Goal: Complete application form

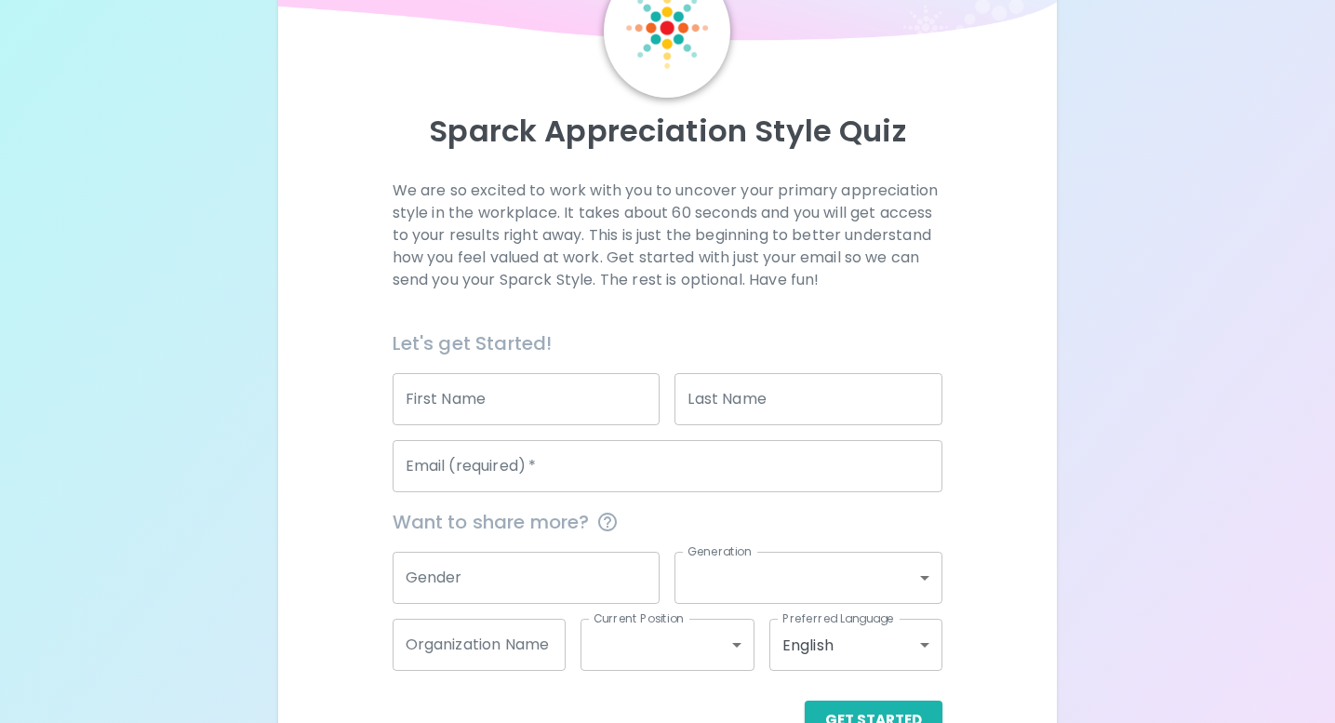
scroll to position [164, 0]
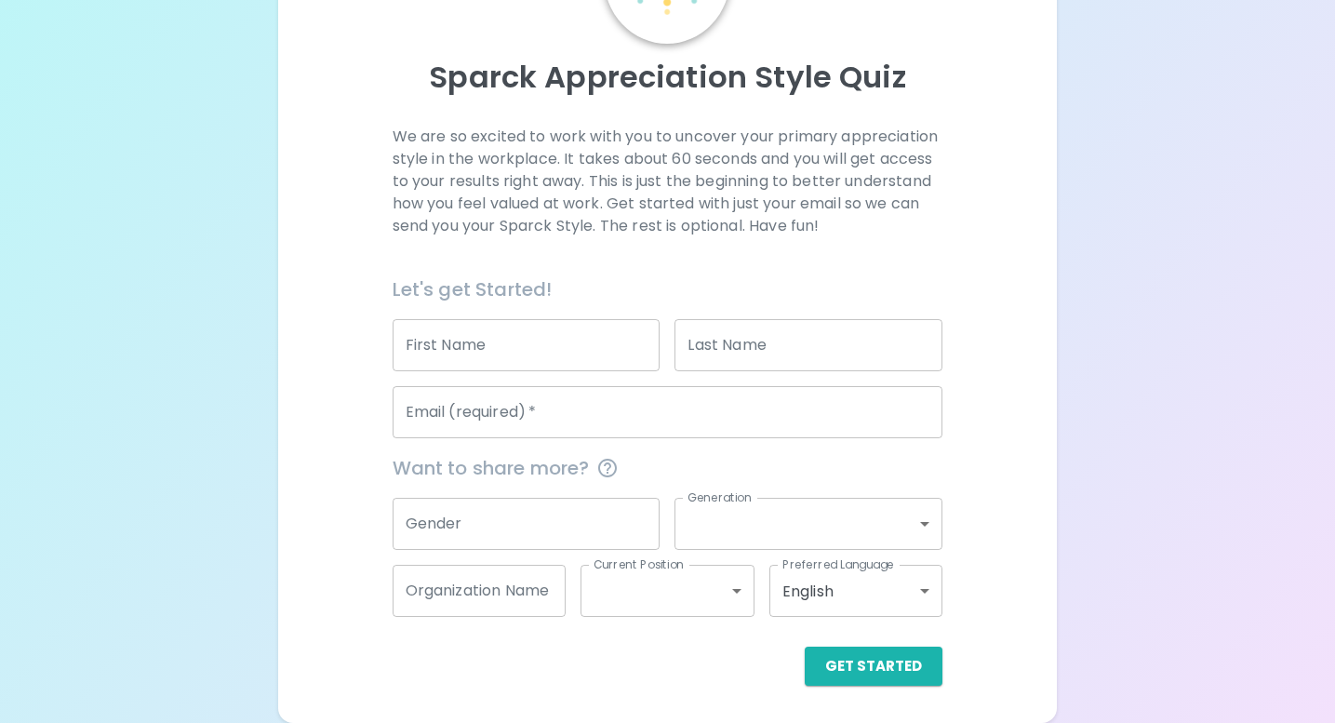
click at [484, 340] on input "First Name" at bounding box center [527, 345] width 268 height 52
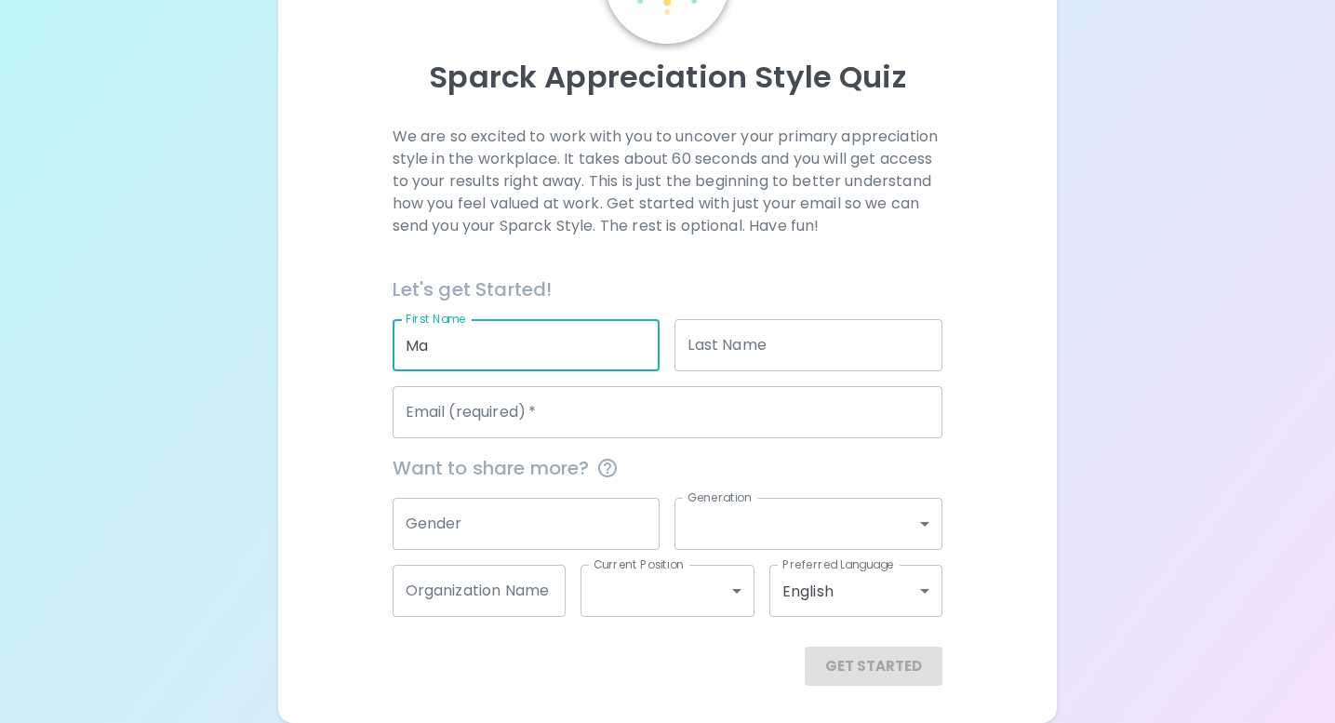
type input "M"
type input "D"
type input "[PERSON_NAME]"
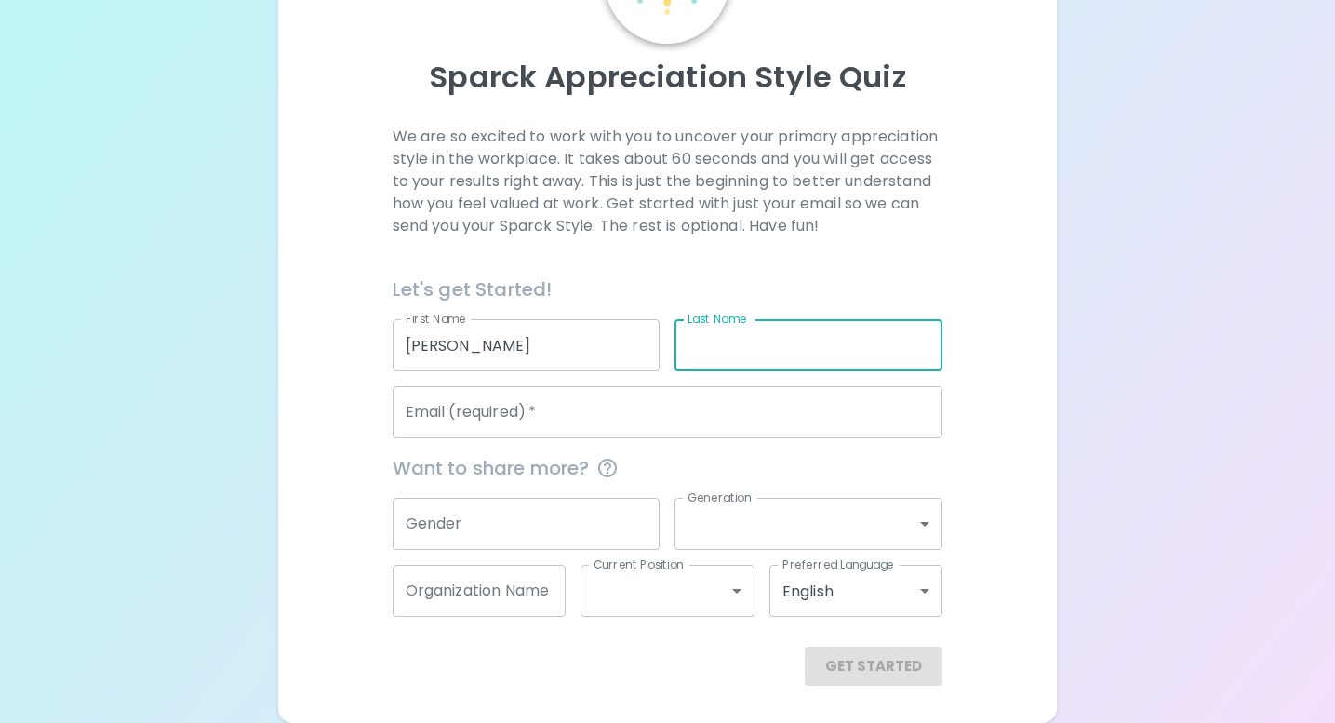
click at [720, 337] on input "Last Name" at bounding box center [808, 345] width 268 height 52
type input "M"
click at [634, 424] on input "Email (required)   *" at bounding box center [668, 412] width 551 height 52
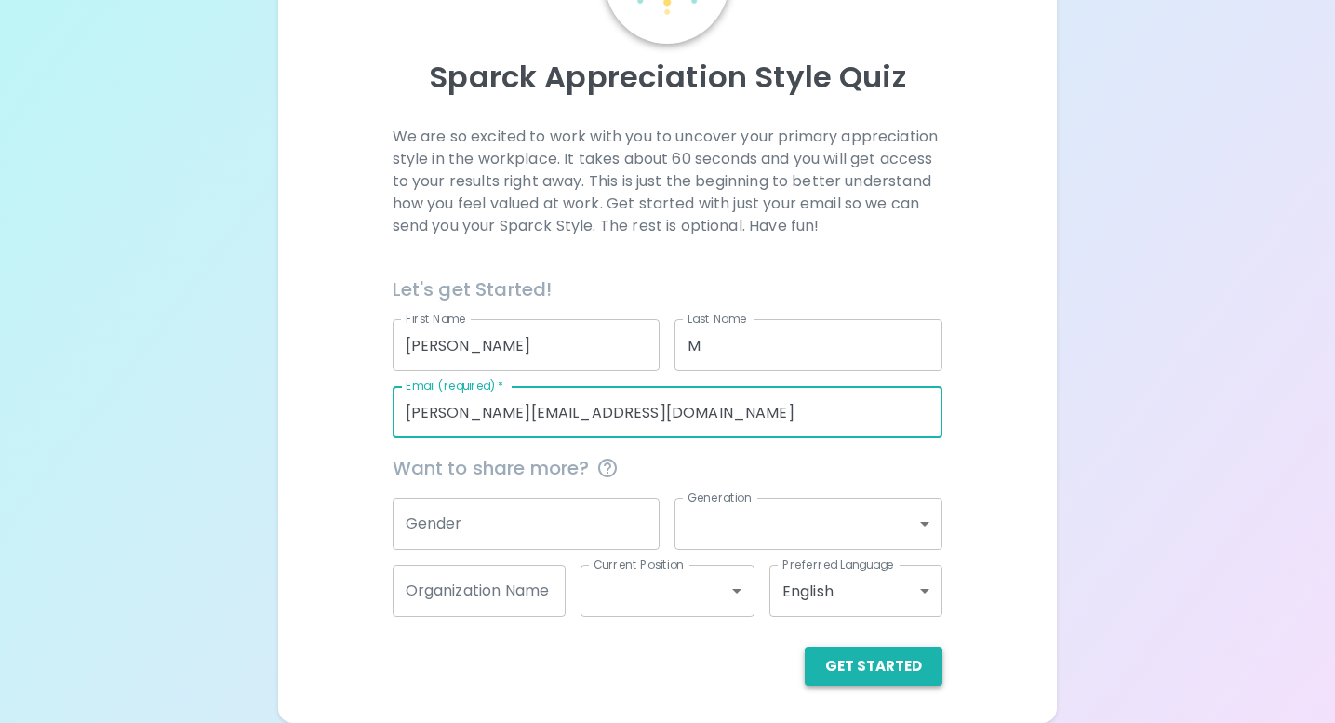
type input "[PERSON_NAME][EMAIL_ADDRESS][DOMAIN_NAME]"
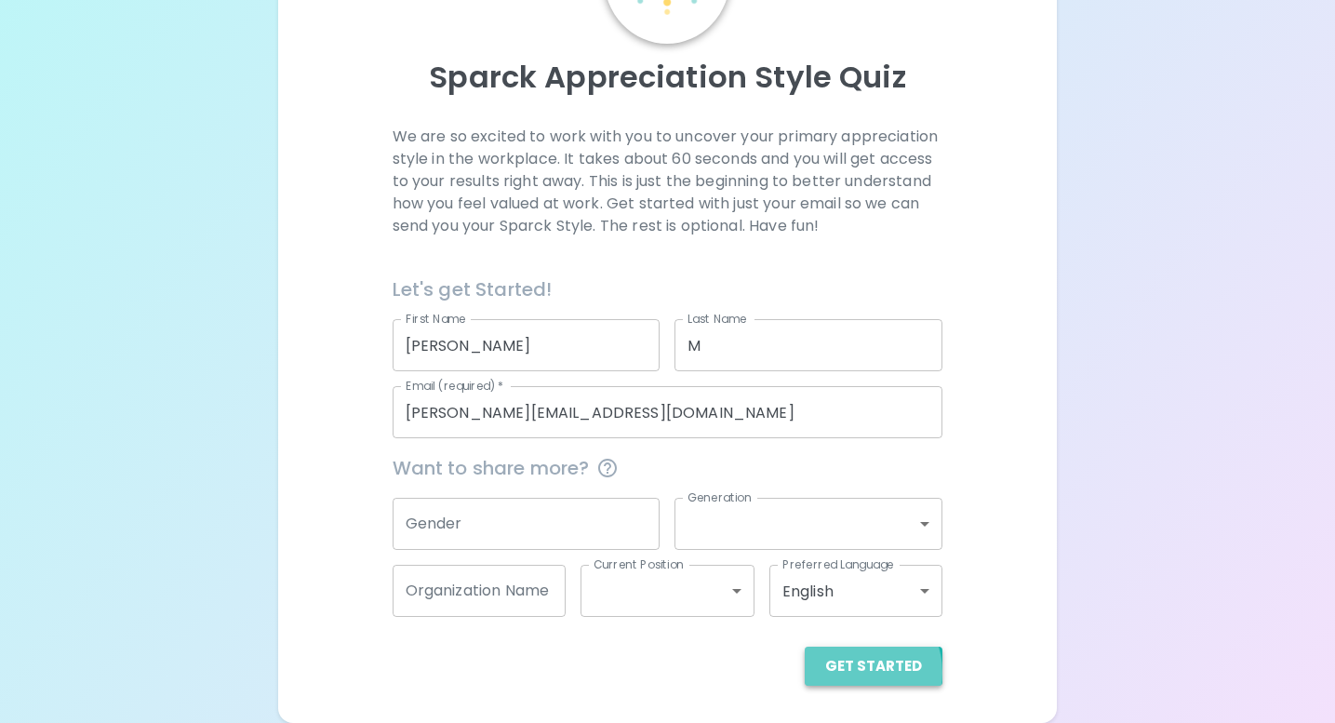
click at [860, 672] on button "Get Started" at bounding box center [874, 665] width 138 height 39
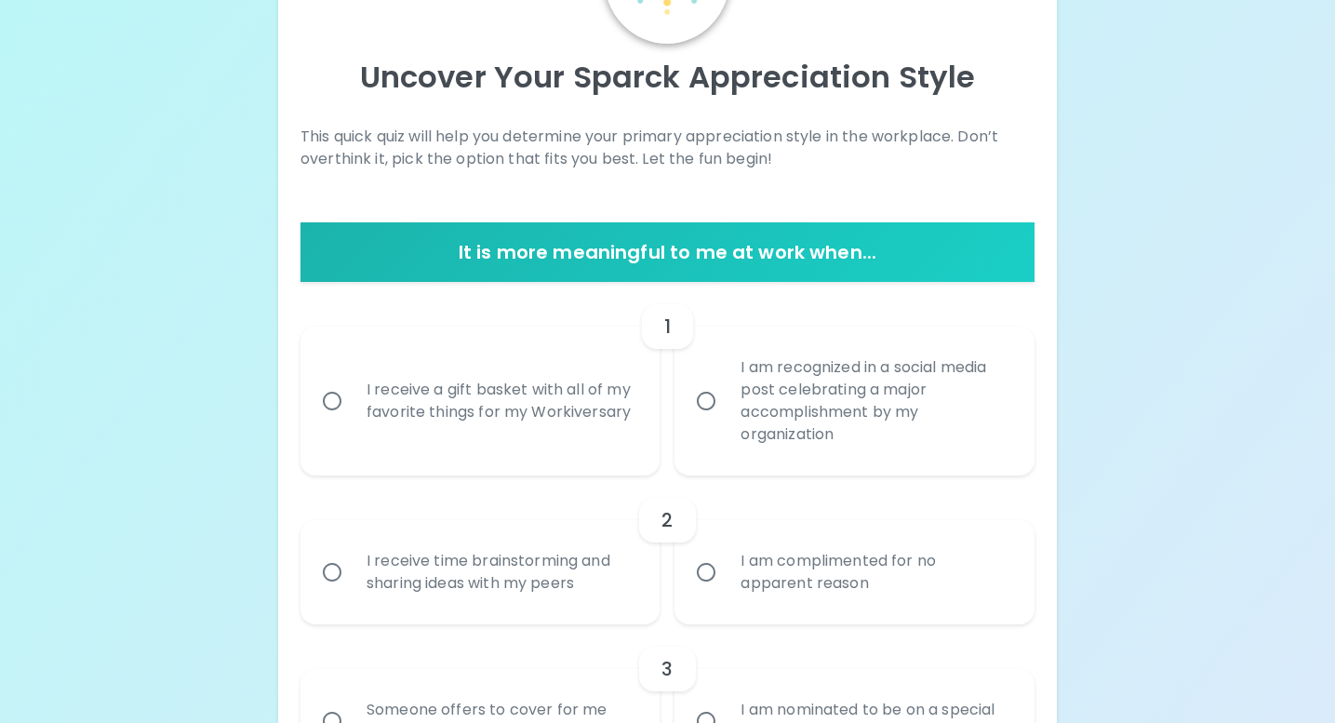
click at [500, 409] on div "I receive a gift basket with all of my favorite things for my Workiversary" at bounding box center [501, 400] width 299 height 89
click at [352, 409] on input "I receive a gift basket with all of my favorite things for my Workiversary" at bounding box center [332, 400] width 39 height 39
radio input "true"
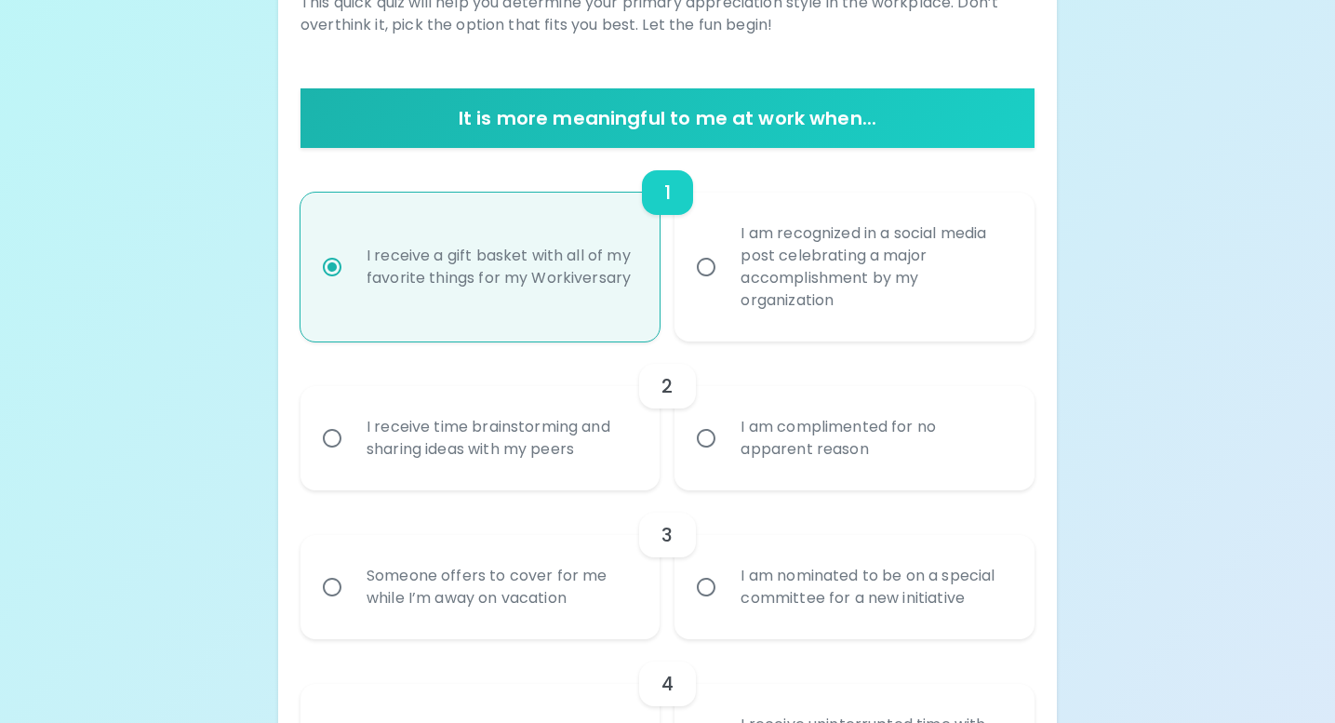
scroll to position [313, 0]
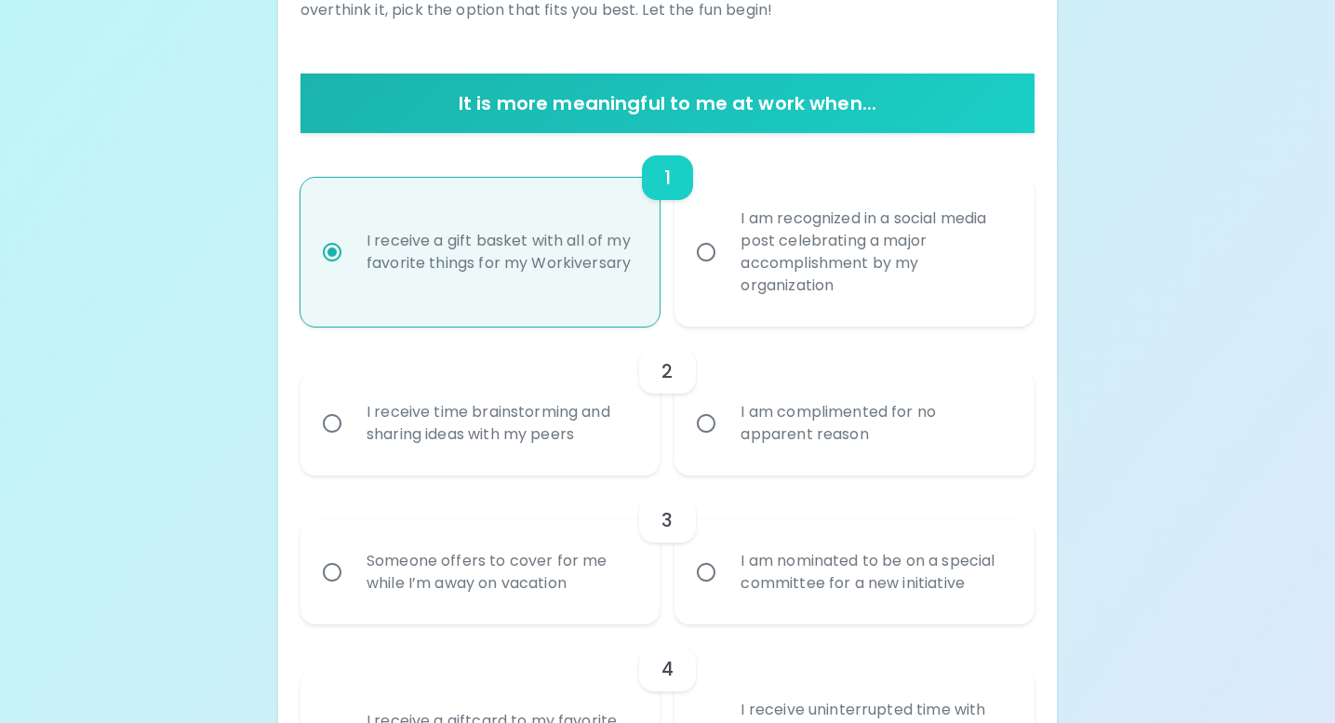
click at [772, 243] on div "I am recognized in a social media post celebrating a major accomplishment by my…" at bounding box center [875, 252] width 299 height 134
click at [726, 243] on input "I am recognized in a social media post celebrating a major accomplishment by my…" at bounding box center [705, 252] width 39 height 39
radio input "true"
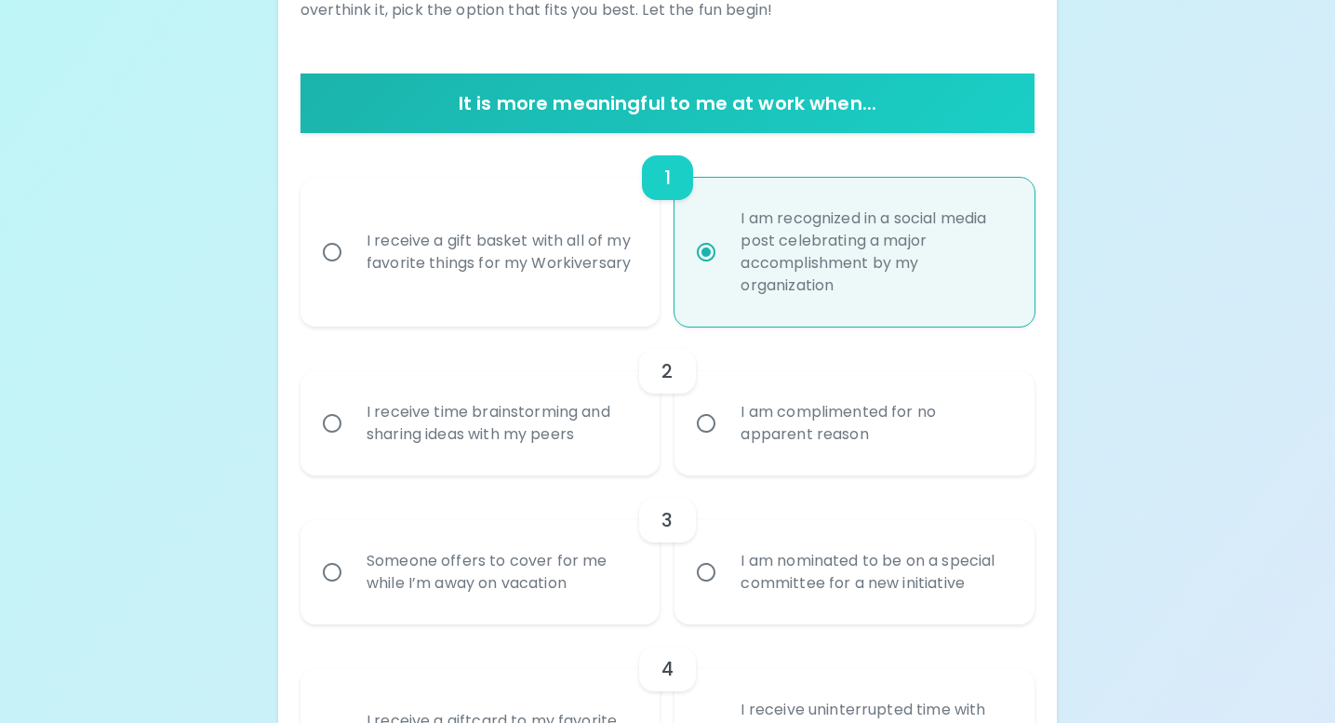
click at [501, 275] on div "I receive a gift basket with all of my favorite things for my Workiversary" at bounding box center [501, 251] width 299 height 89
click at [352, 272] on input "I receive a gift basket with all of my favorite things for my Workiversary" at bounding box center [332, 252] width 39 height 39
radio input "true"
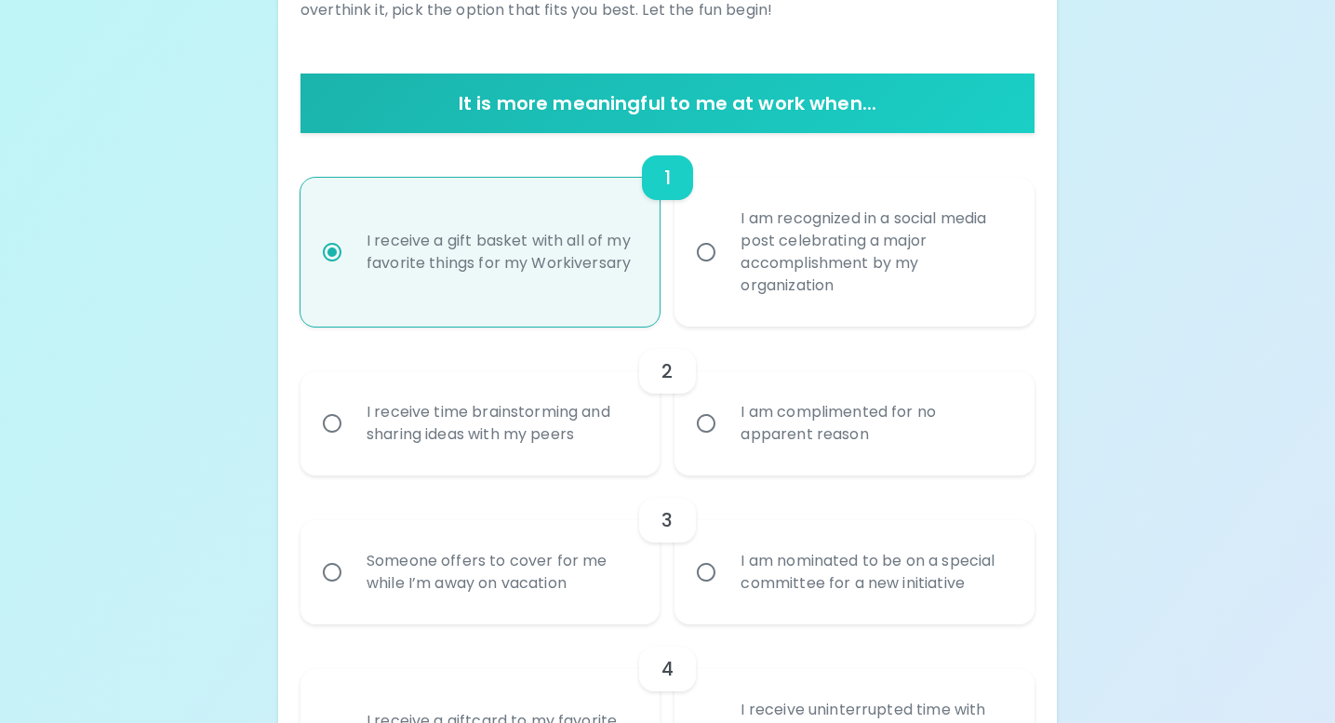
click at [793, 447] on div "I am complimented for no apparent reason" at bounding box center [875, 423] width 299 height 89
click at [726, 443] on input "I am complimented for no apparent reason" at bounding box center [705, 423] width 39 height 39
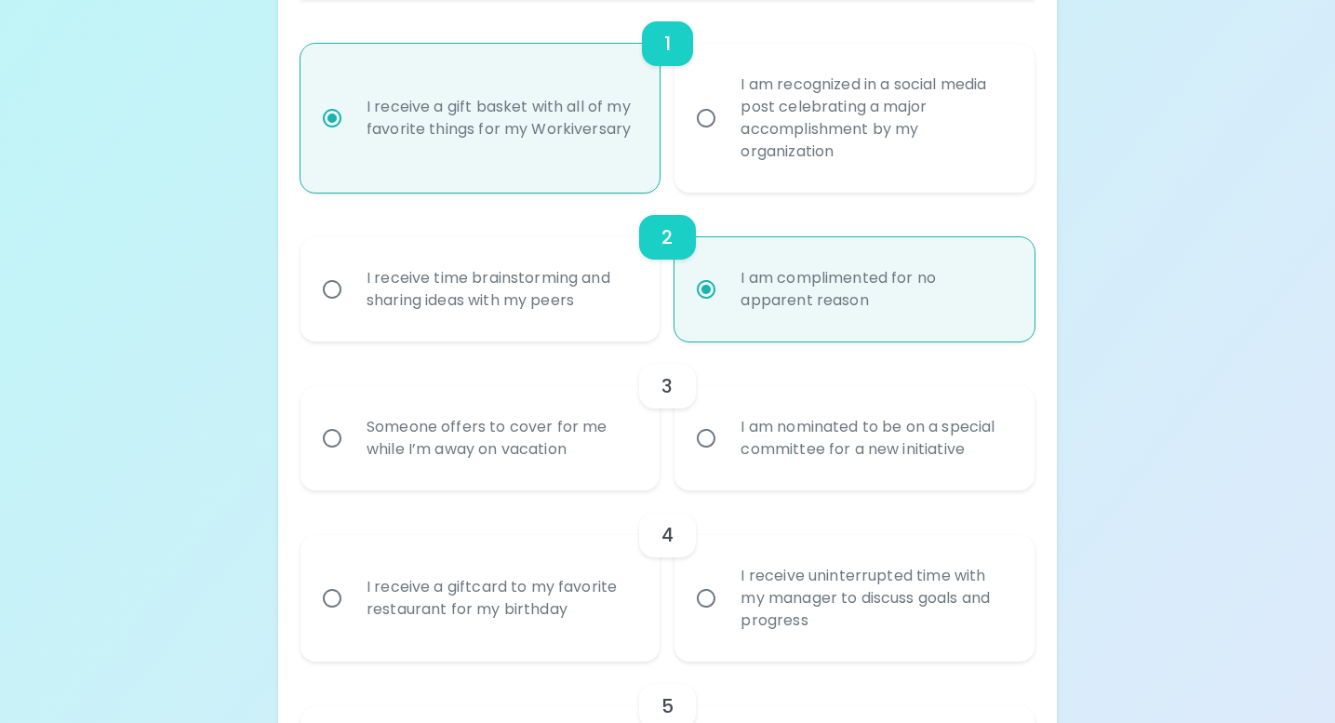
scroll to position [461, 0]
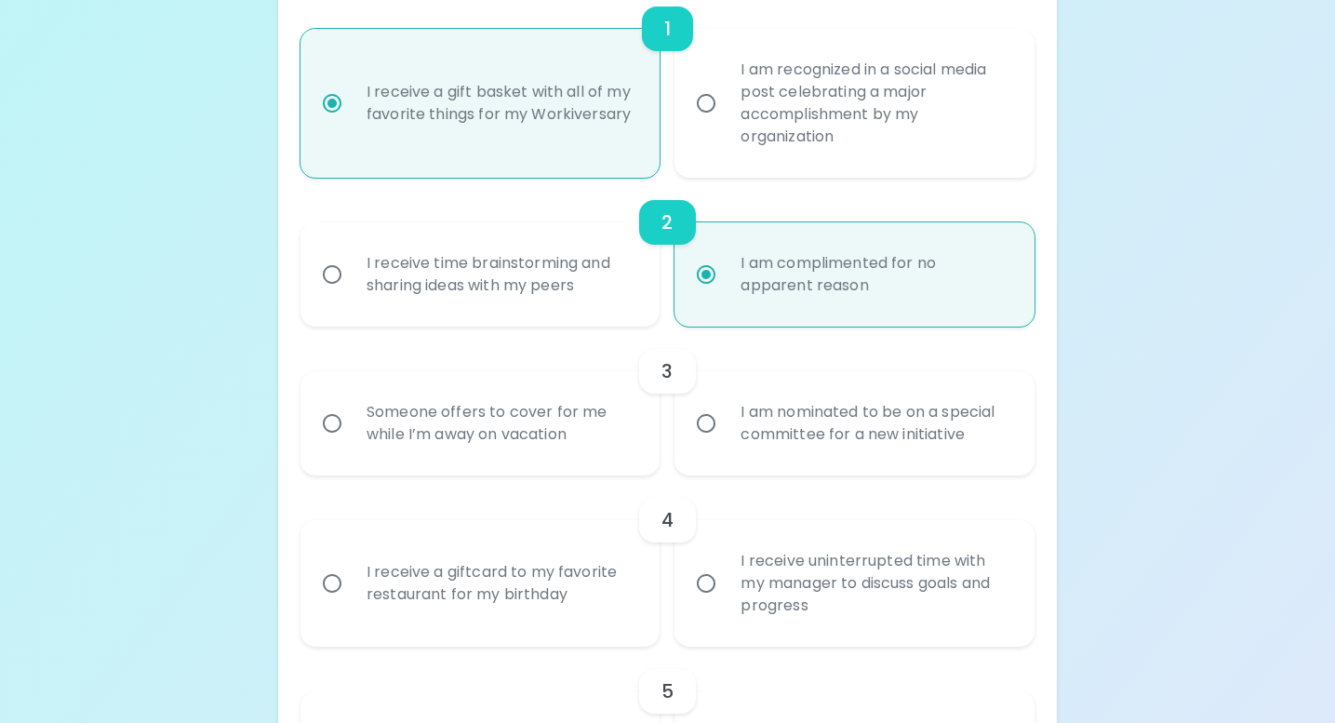
radio input "true"
click at [792, 434] on div "I am nominated to be on a special committee for a new initiative" at bounding box center [875, 423] width 299 height 89
click at [726, 434] on input "I am nominated to be on a special committee for a new initiative" at bounding box center [705, 423] width 39 height 39
radio input "false"
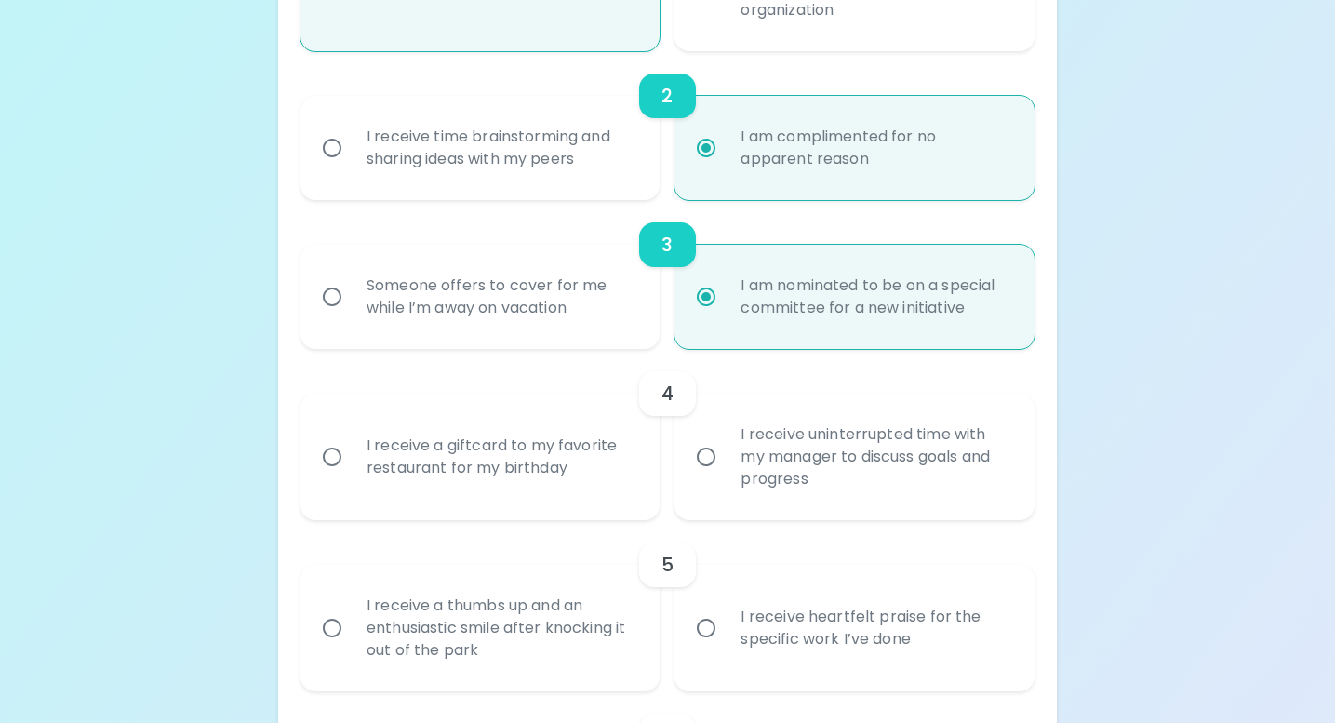
scroll to position [610, 0]
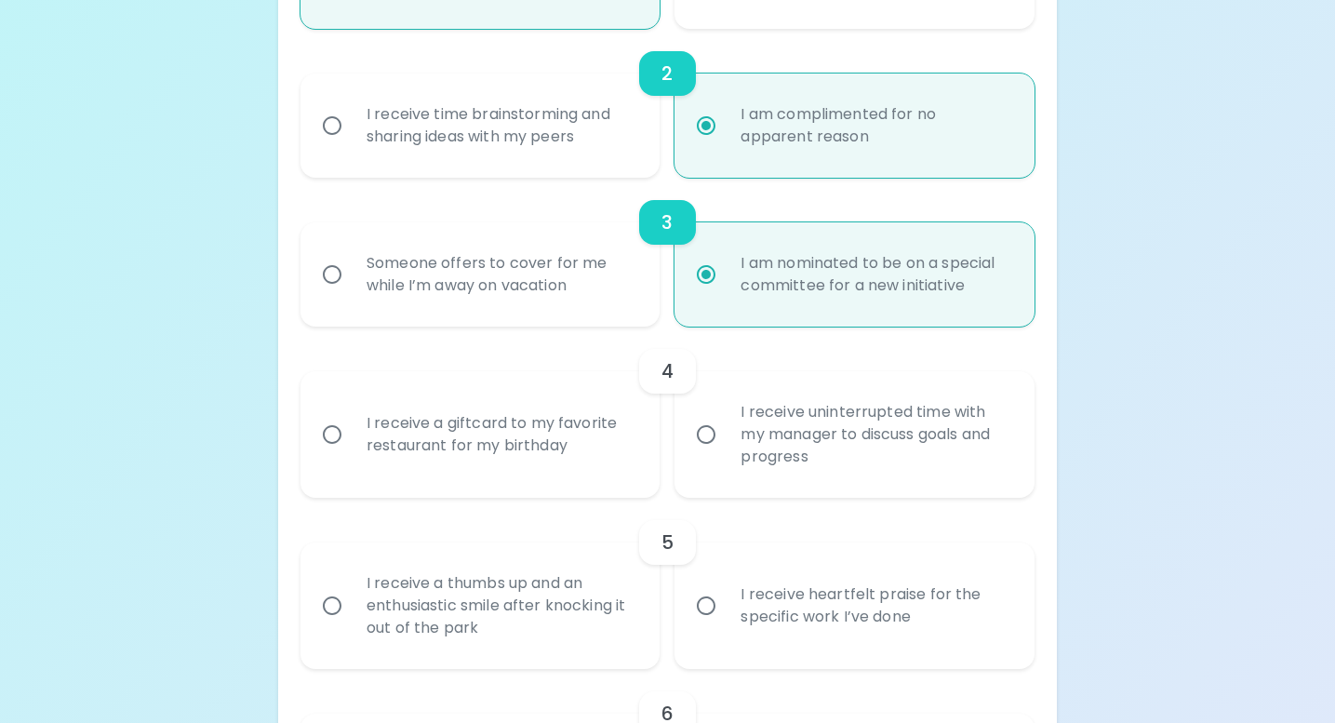
radio input "true"
click at [551, 431] on div "I receive a giftcard to my favorite restaurant for my birthday" at bounding box center [501, 434] width 299 height 89
click at [352, 431] on input "I receive a giftcard to my favorite restaurant for my birthday" at bounding box center [332, 434] width 39 height 39
radio input "false"
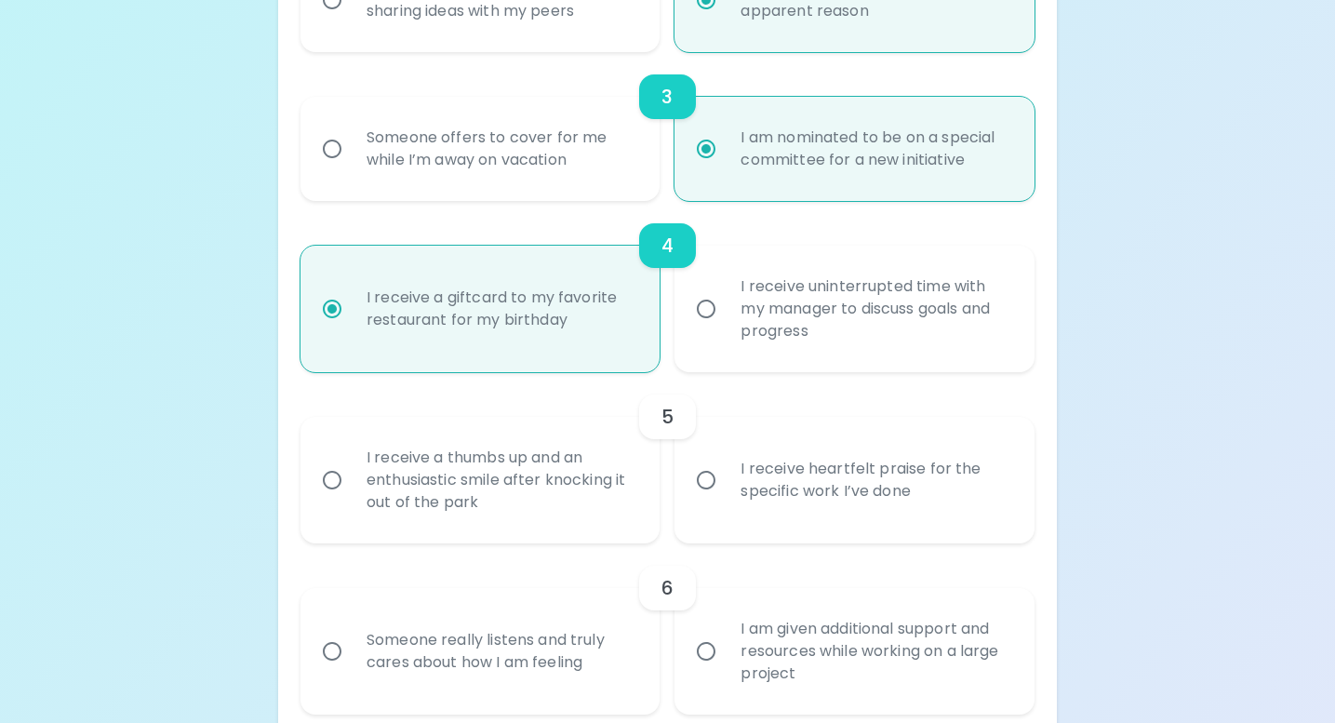
scroll to position [759, 0]
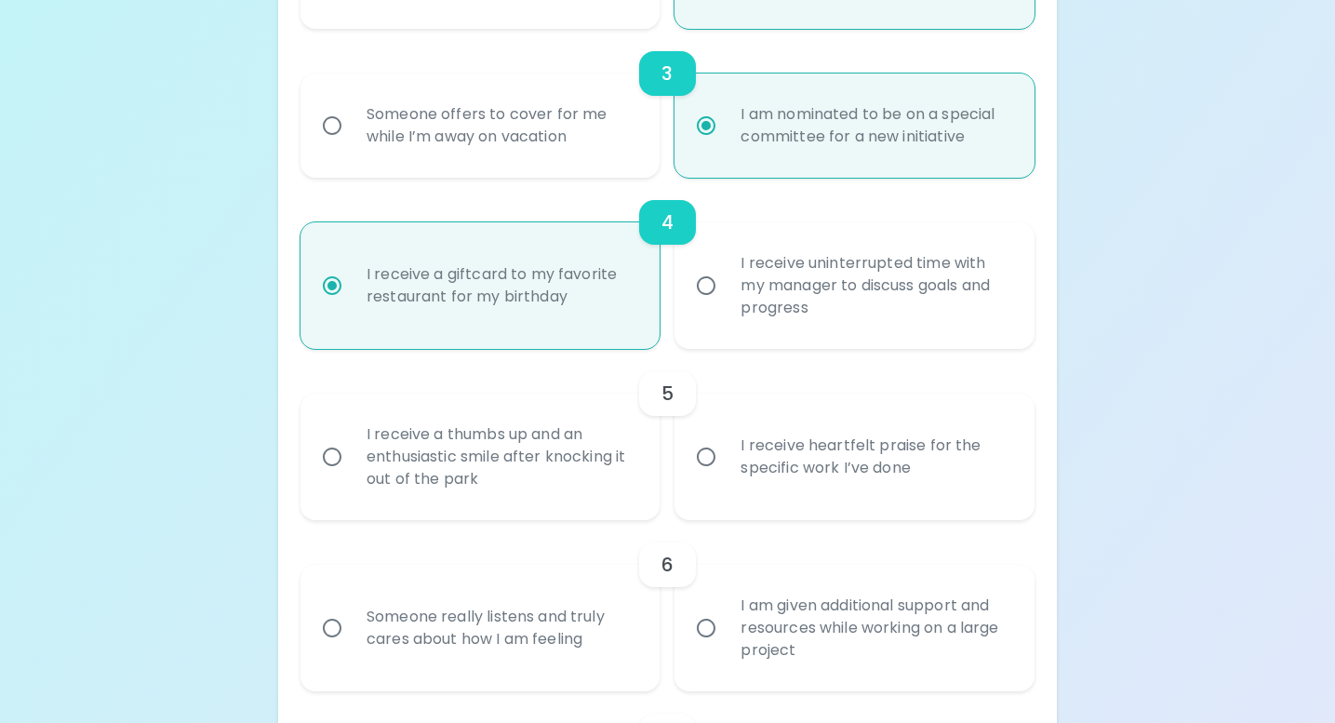
radio input "true"
click at [780, 469] on div "I receive heartfelt praise for the specific work I’ve done" at bounding box center [875, 456] width 299 height 89
click at [726, 469] on input "I receive heartfelt praise for the specific work I’ve done" at bounding box center [705, 456] width 39 height 39
radio input "false"
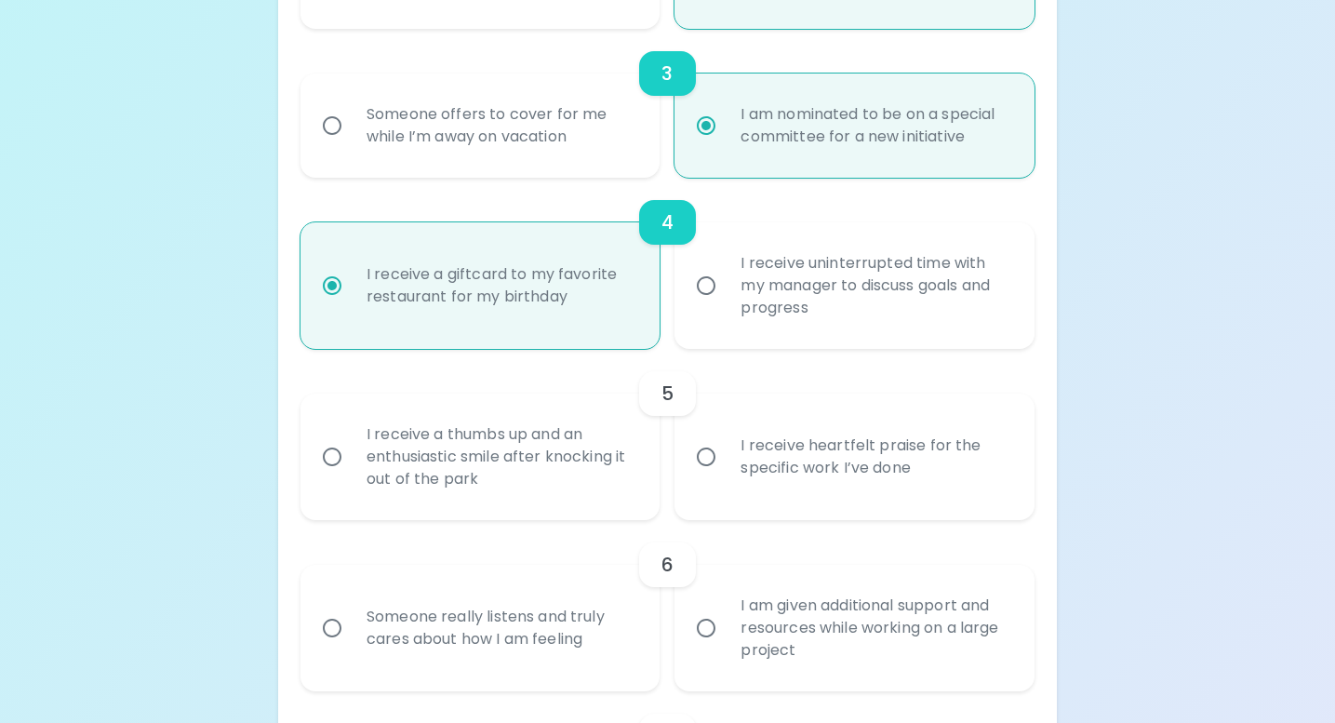
radio input "false"
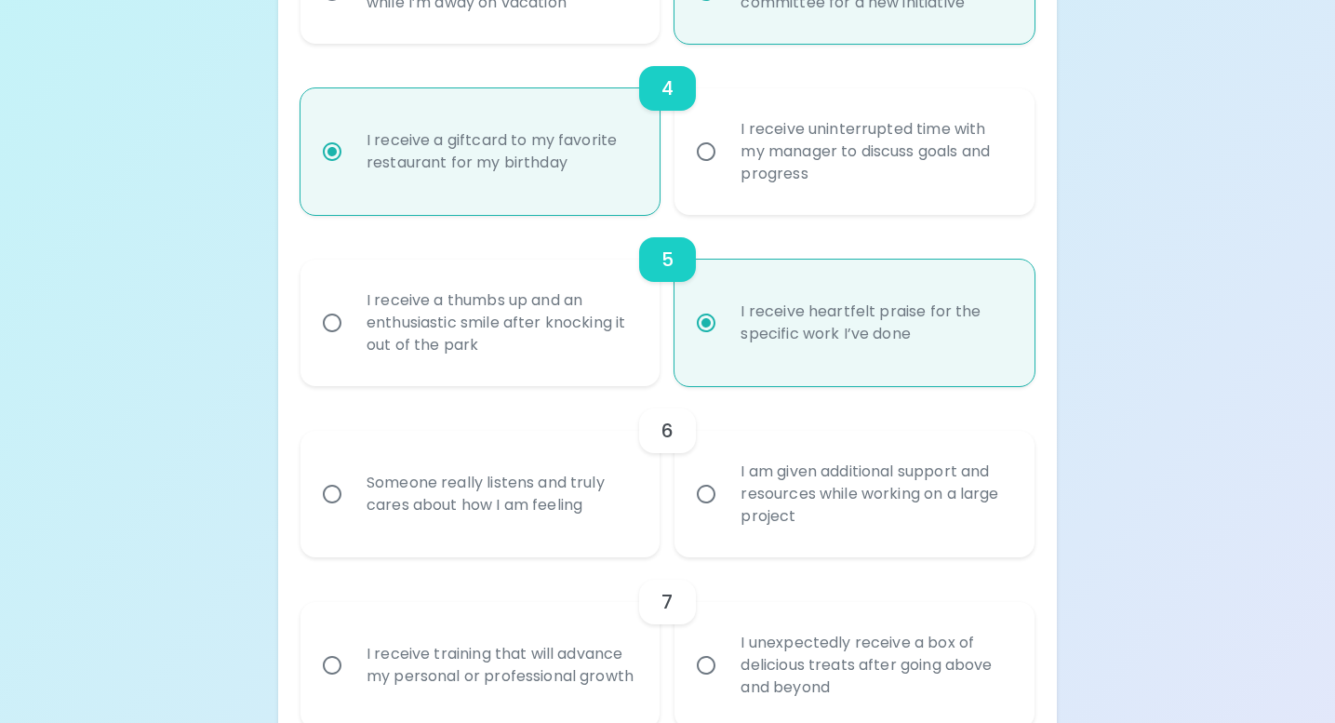
scroll to position [908, 0]
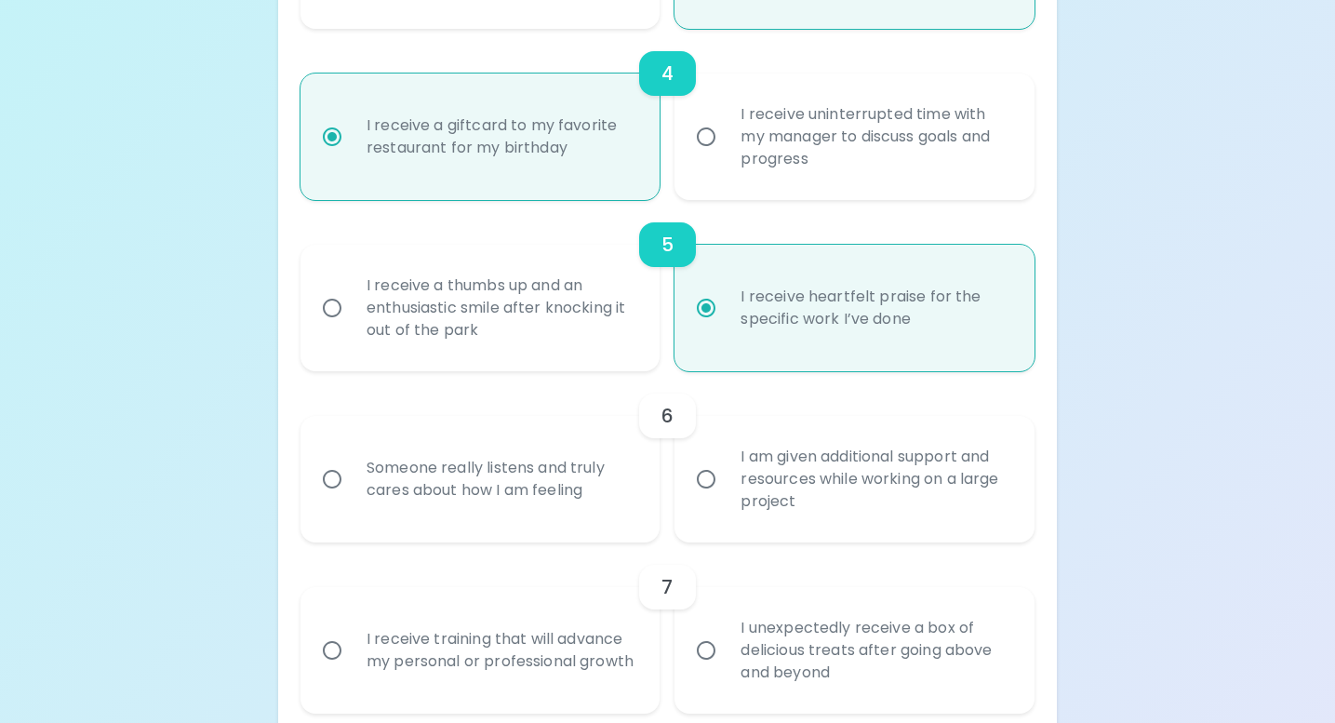
radio input "true"
click at [829, 479] on div "I am given additional support and resources while working on a large project" at bounding box center [875, 479] width 299 height 112
click at [726, 479] on input "I am given additional support and resources while working on a large project" at bounding box center [705, 479] width 39 height 39
radio input "false"
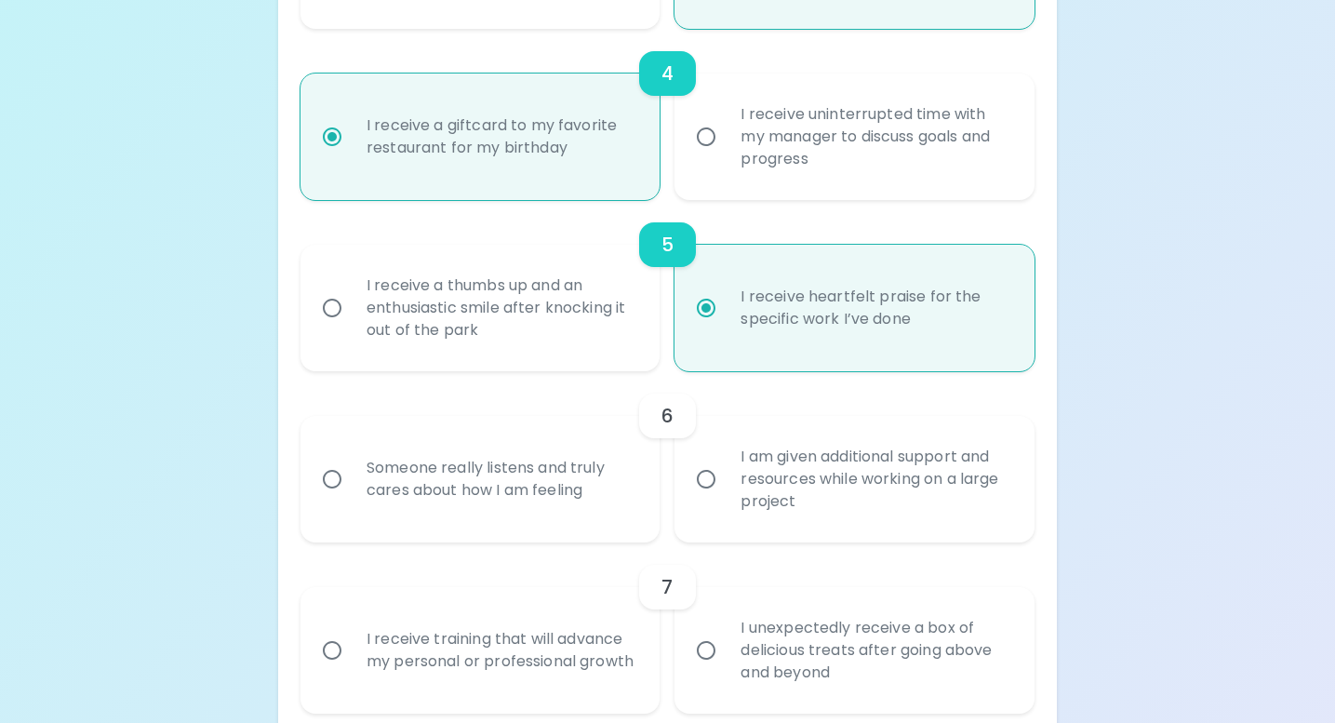
radio input "false"
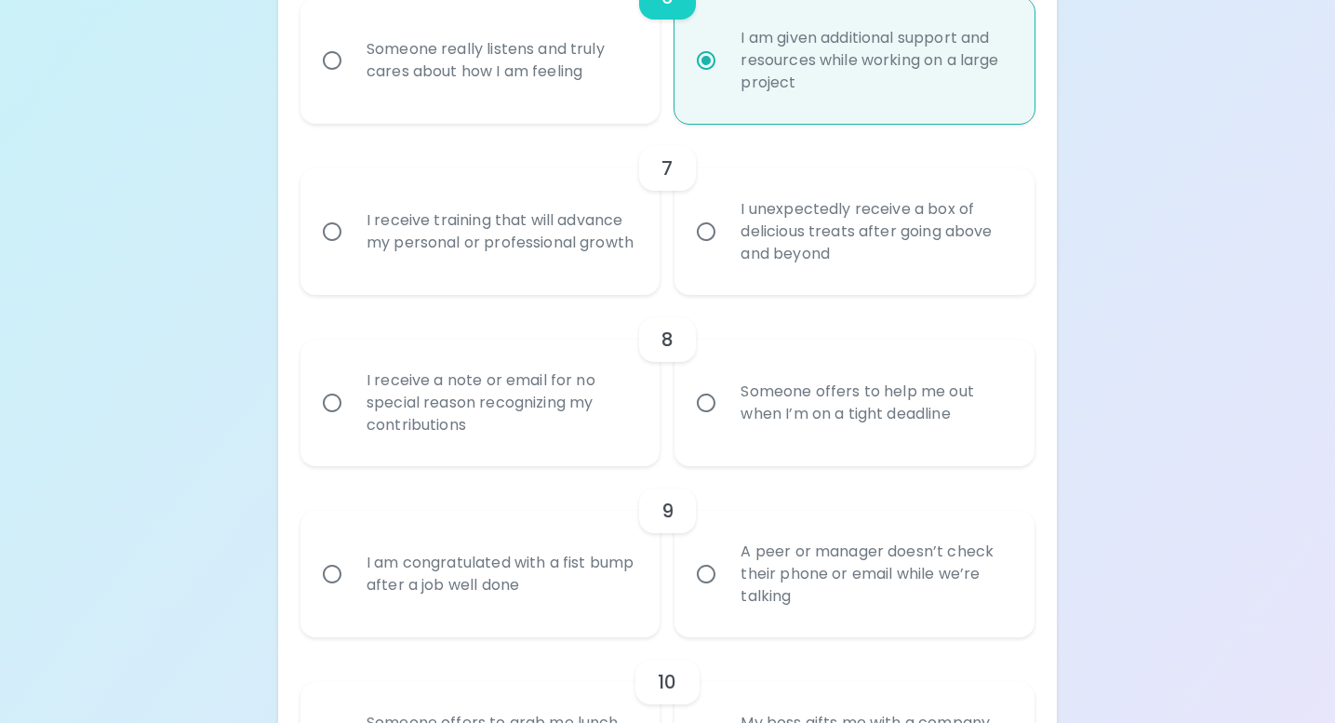
scroll to position [1318, 0]
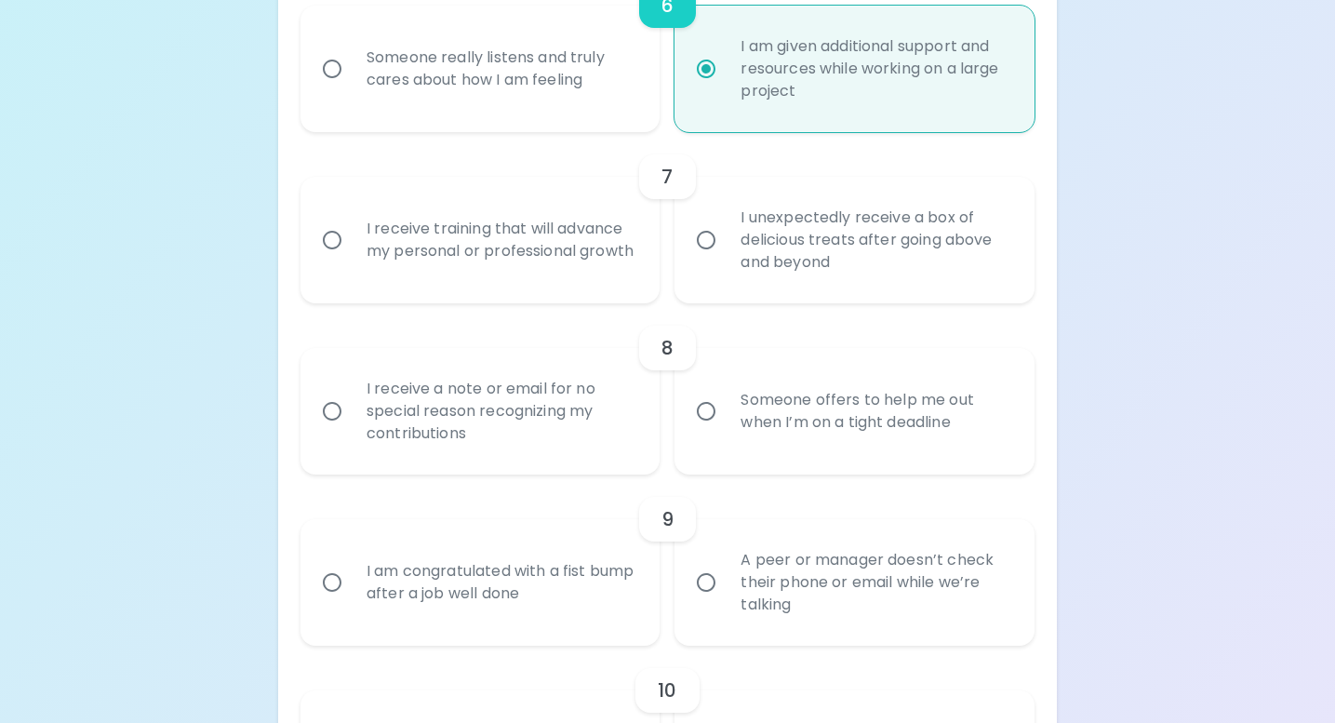
radio input "true"
click at [823, 244] on div "I unexpectedly receive a box of delicious treats after going above and beyond" at bounding box center [875, 240] width 299 height 112
click at [726, 244] on input "I unexpectedly receive a box of delicious treats after going above and beyond" at bounding box center [705, 239] width 39 height 39
radio input "false"
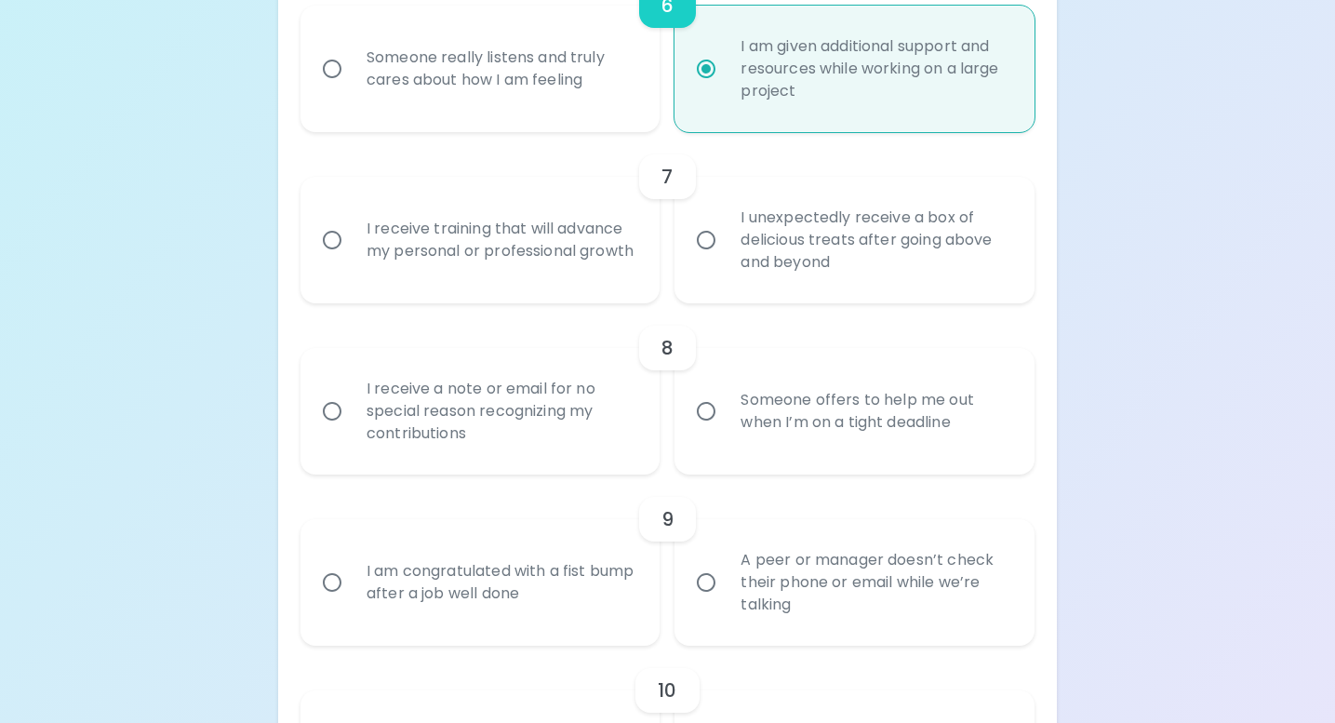
radio input "false"
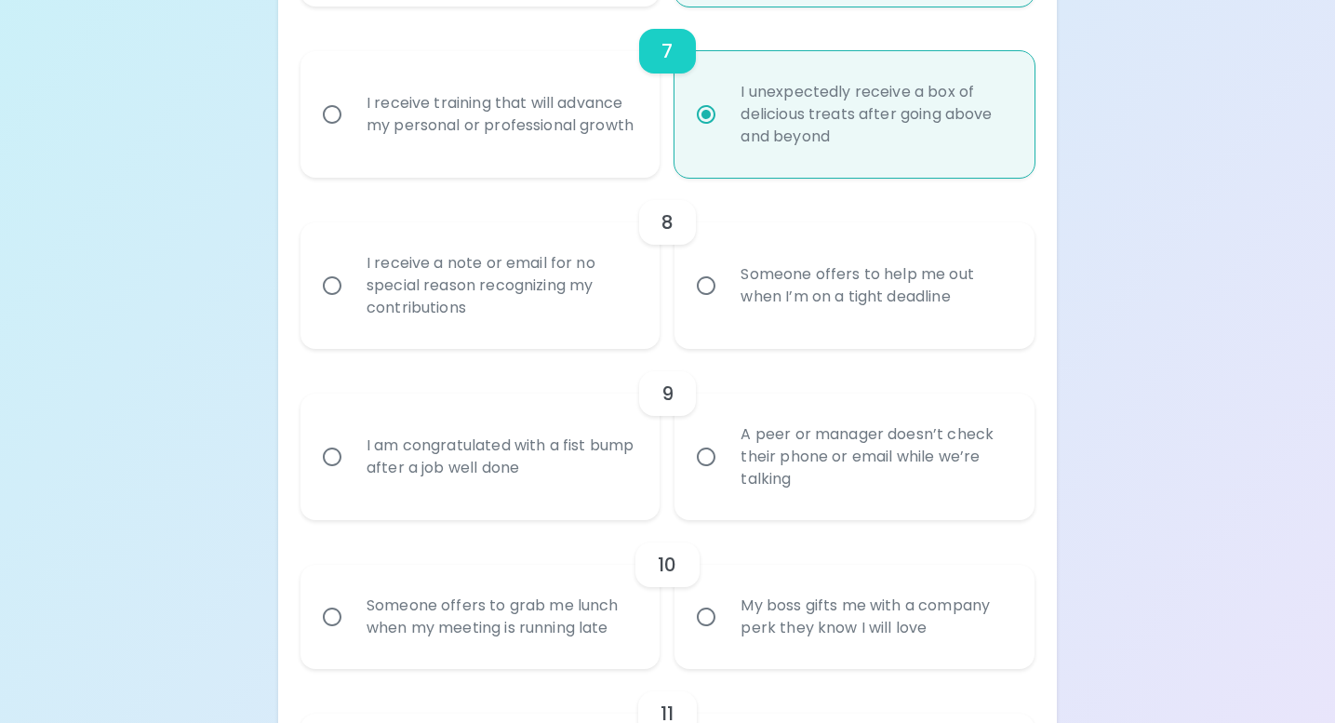
scroll to position [1467, 0]
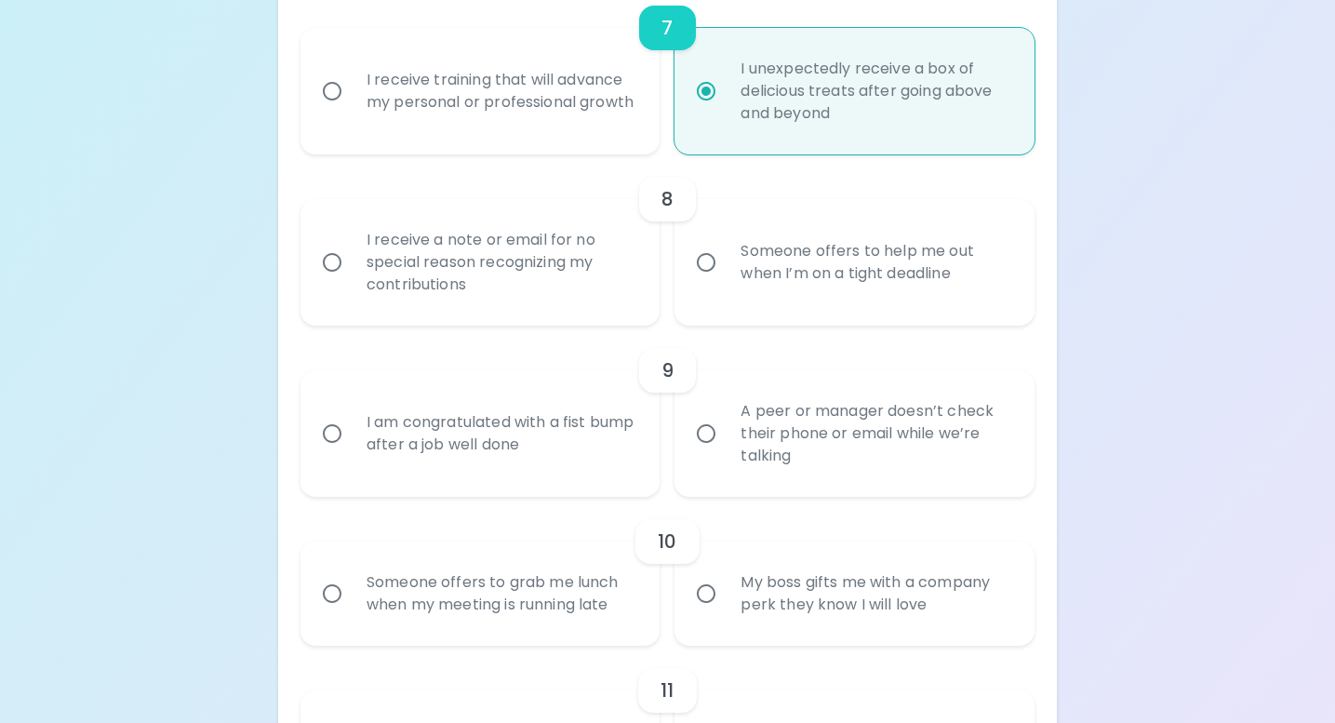
radio input "true"
click at [586, 276] on div "I receive a note or email for no special reason recognizing my contributions" at bounding box center [501, 263] width 299 height 112
click at [352, 276] on input "I receive a note or email for no special reason recognizing my contributions" at bounding box center [332, 262] width 39 height 39
radio input "false"
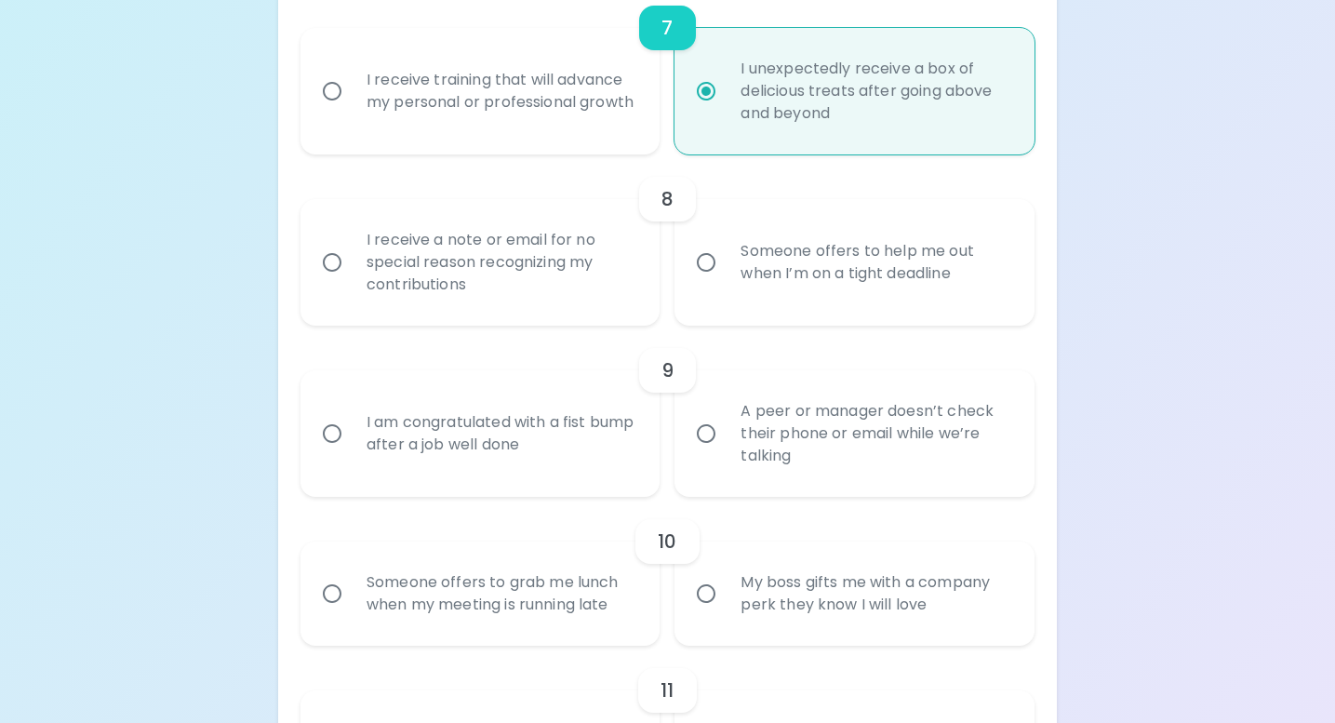
radio input "false"
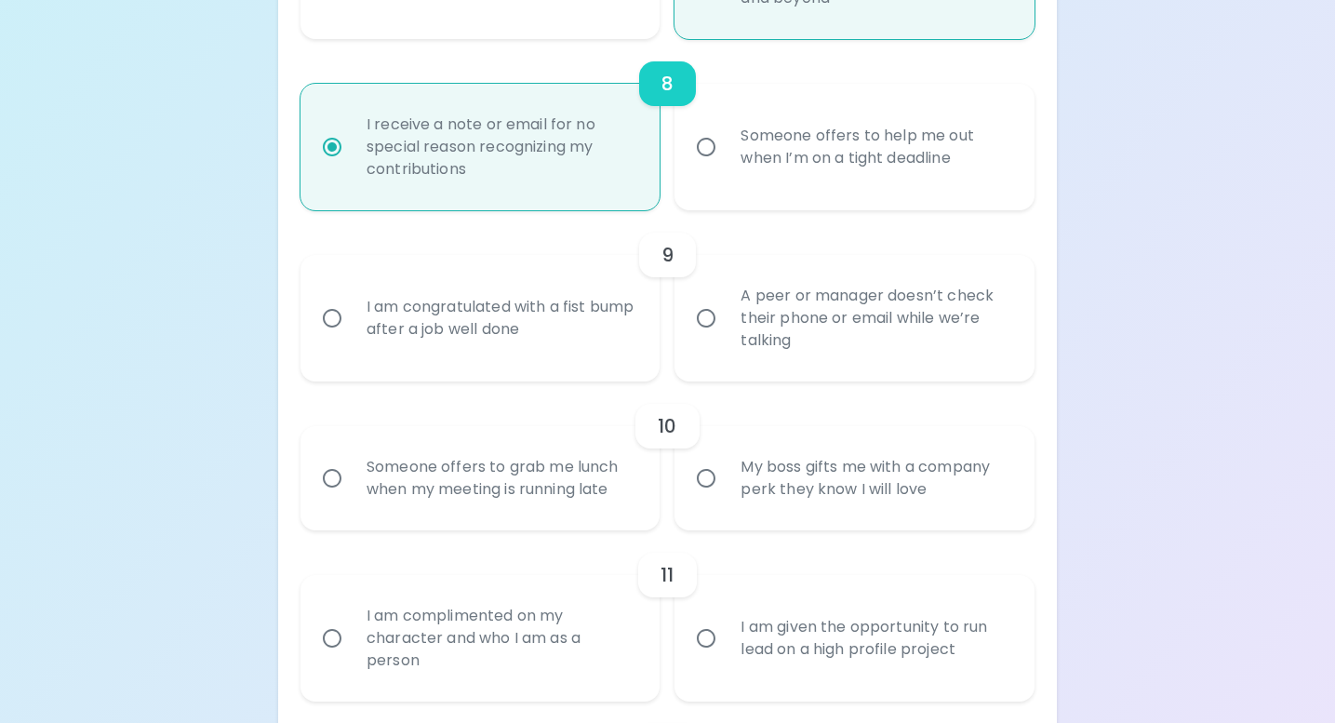
scroll to position [1616, 0]
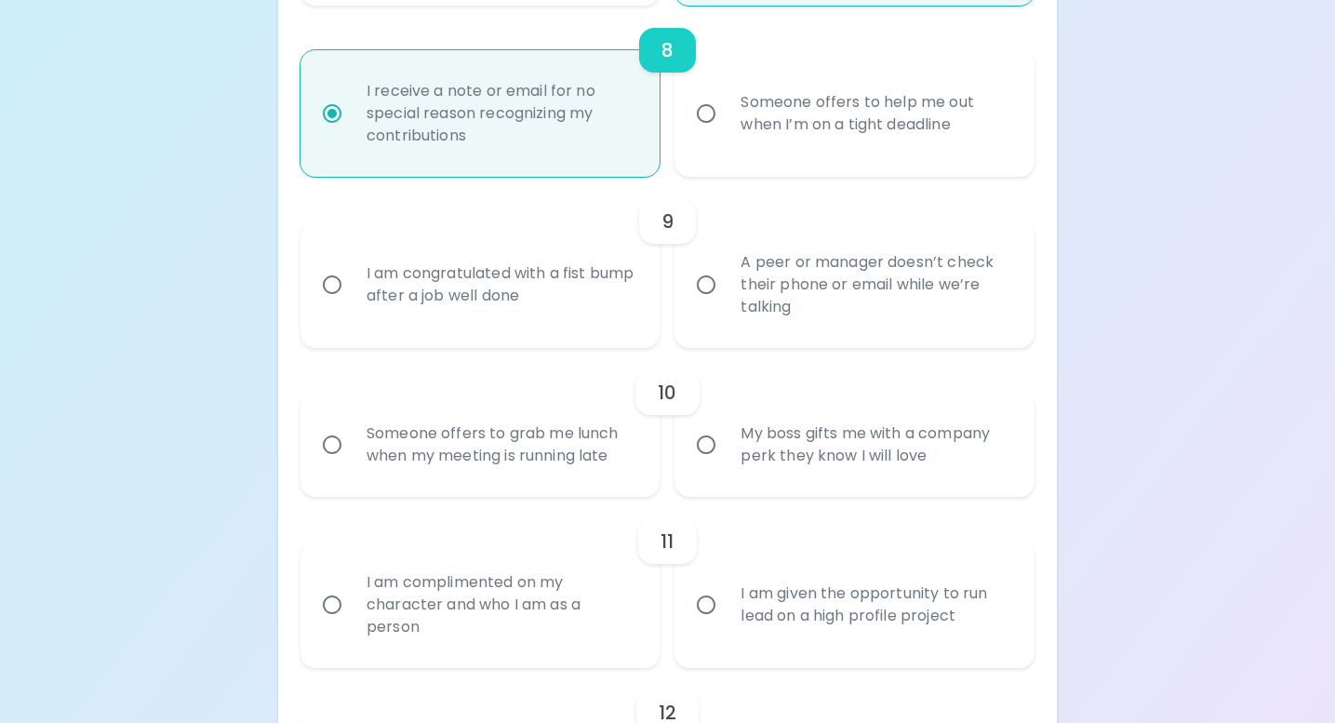
radio input "true"
click at [820, 297] on div "A peer or manager doesn’t check their phone or email while we’re talking" at bounding box center [875, 285] width 299 height 112
click at [726, 297] on input "A peer or manager doesn’t check their phone or email while we’re talking" at bounding box center [705, 284] width 39 height 39
radio input "false"
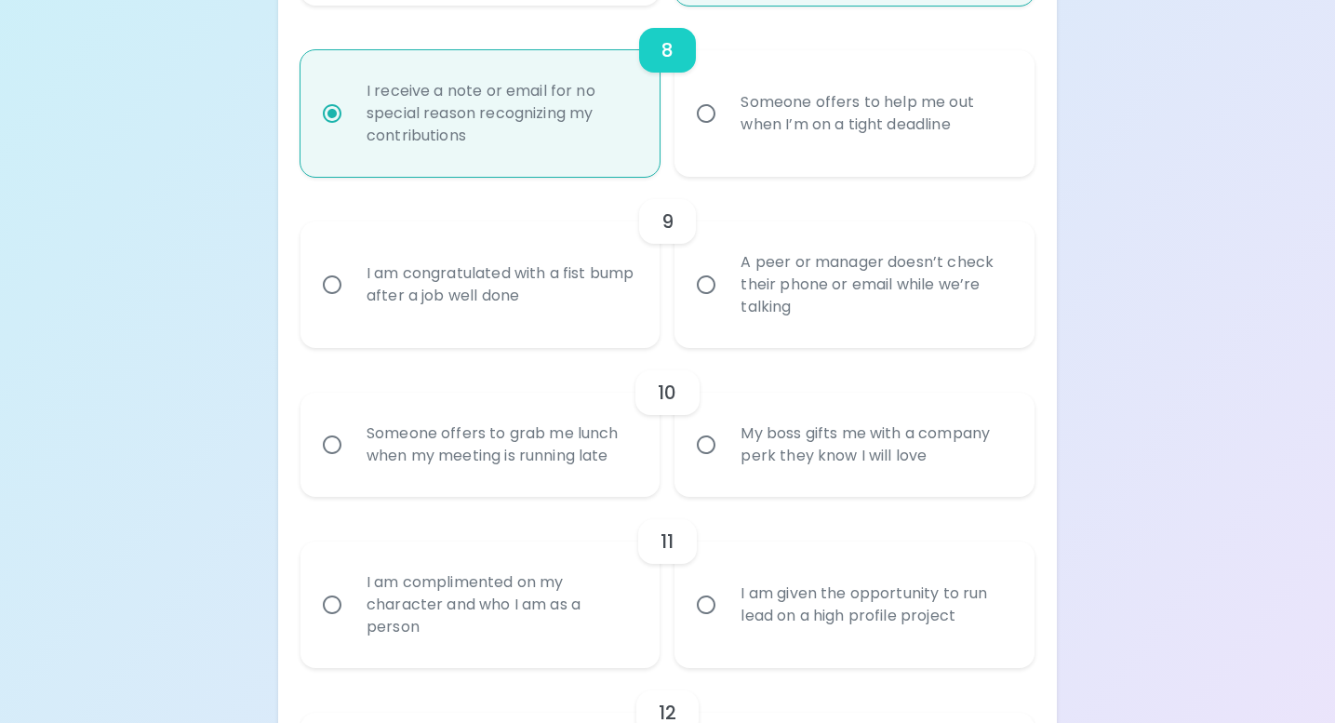
radio input "false"
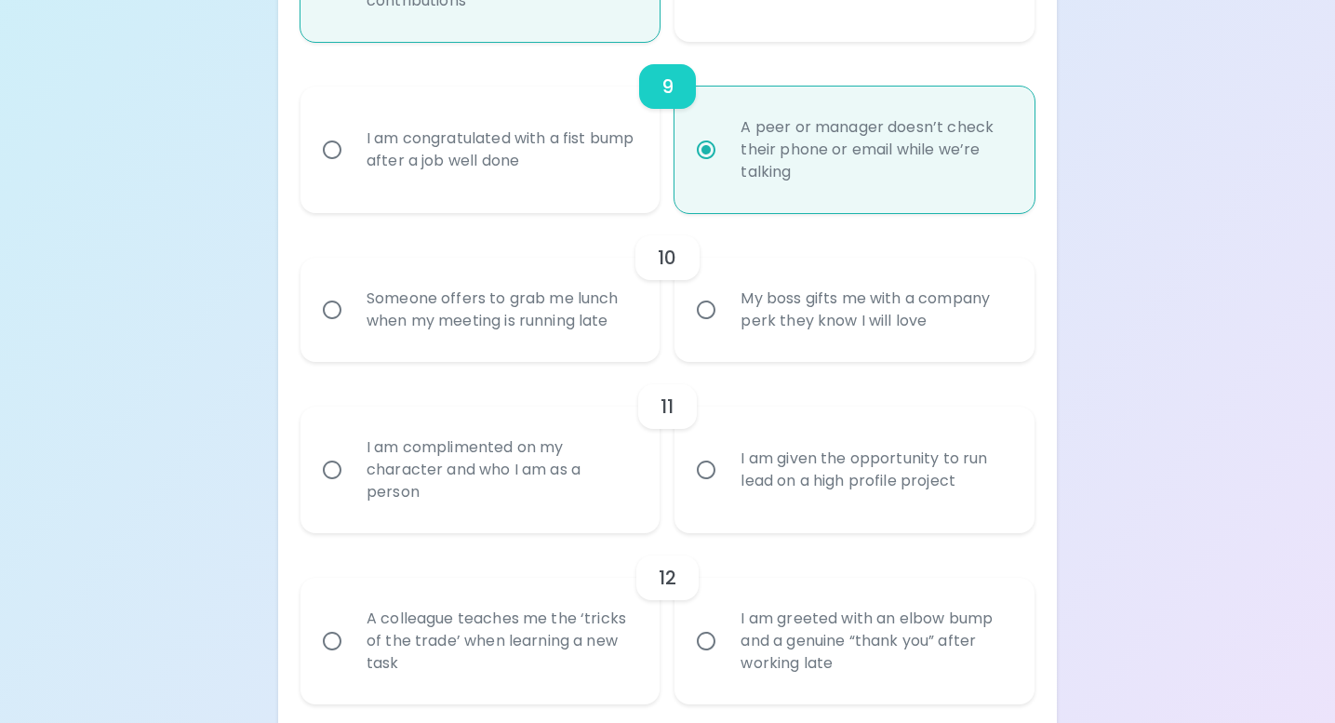
scroll to position [1765, 0]
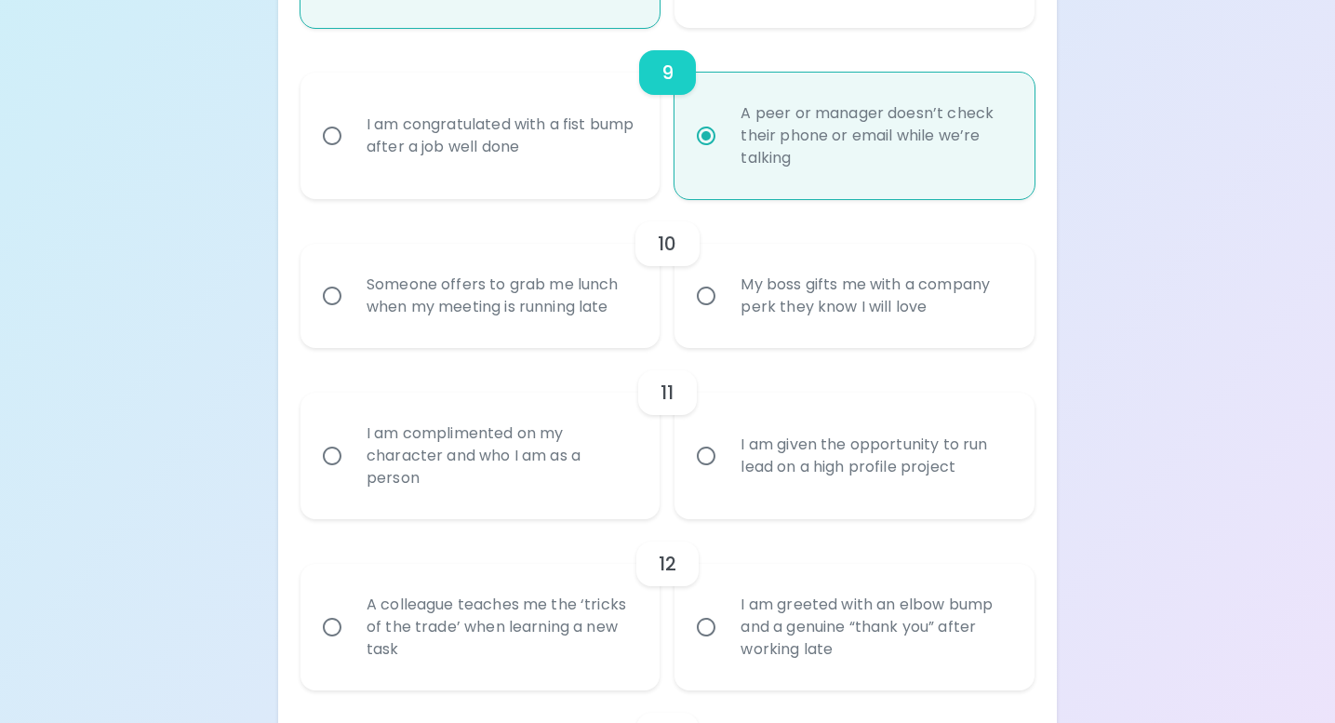
radio input "true"
click at [777, 322] on div "My boss gifts me with a company perk they know I will love" at bounding box center [875, 295] width 299 height 89
click at [726, 315] on input "My boss gifts me with a company perk they know I will love" at bounding box center [705, 295] width 39 height 39
radio input "false"
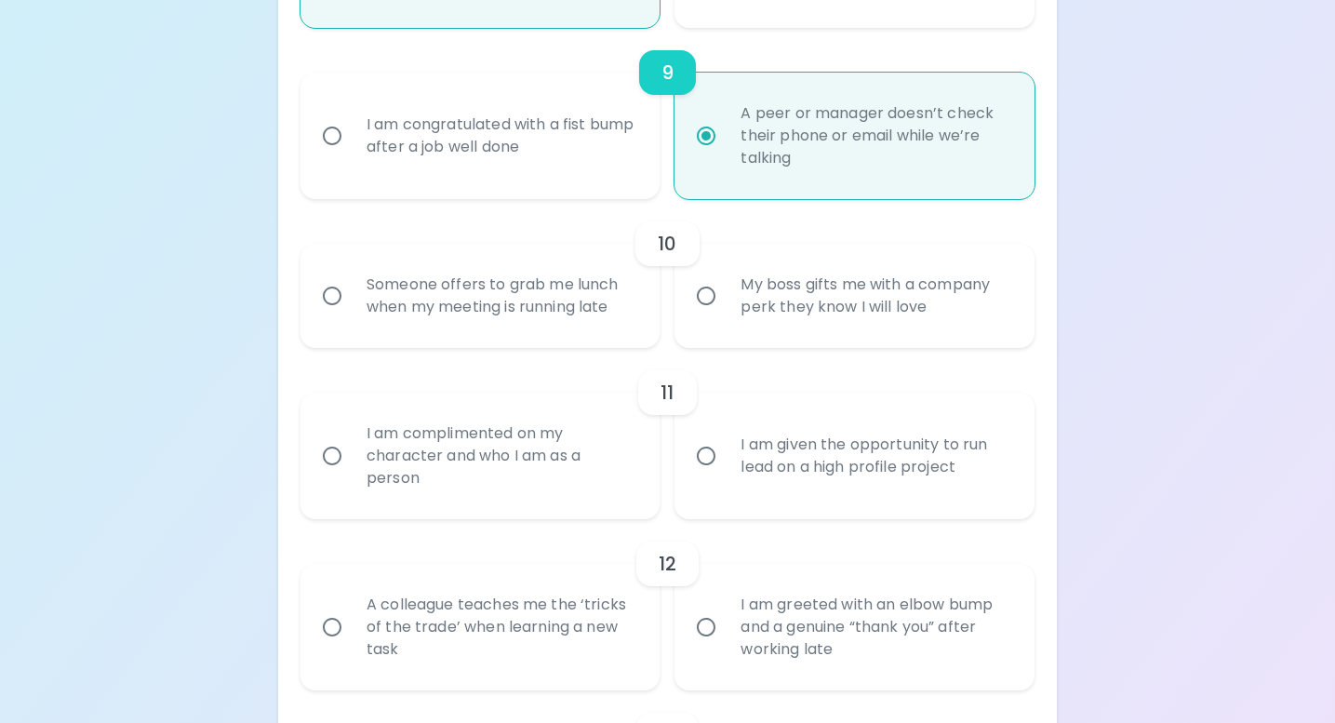
radio input "false"
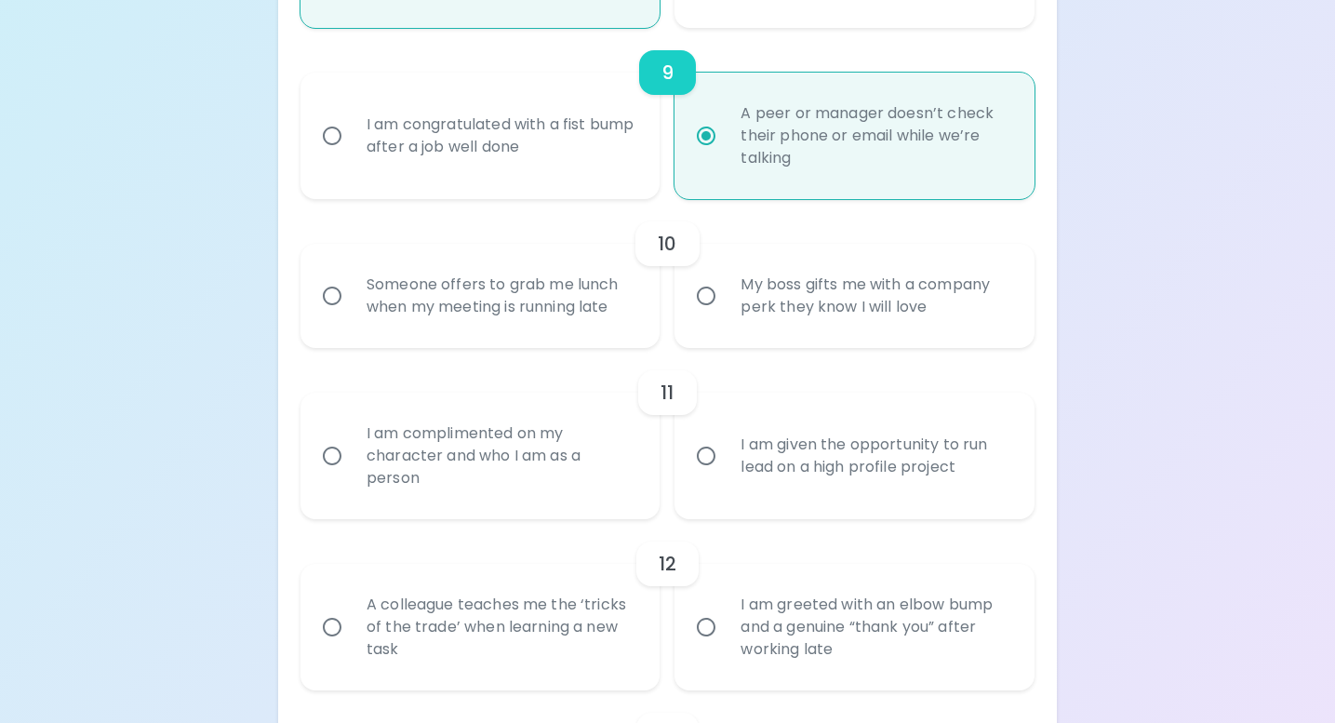
radio input "false"
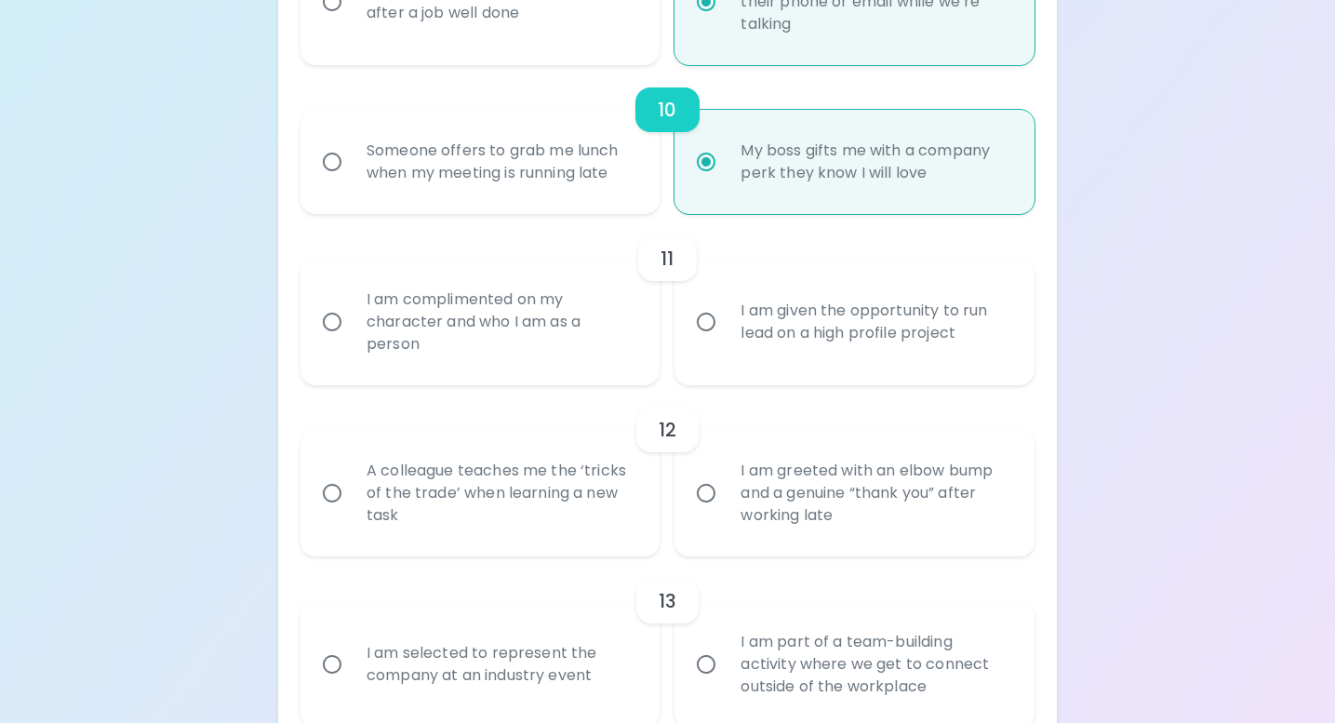
scroll to position [1913, 0]
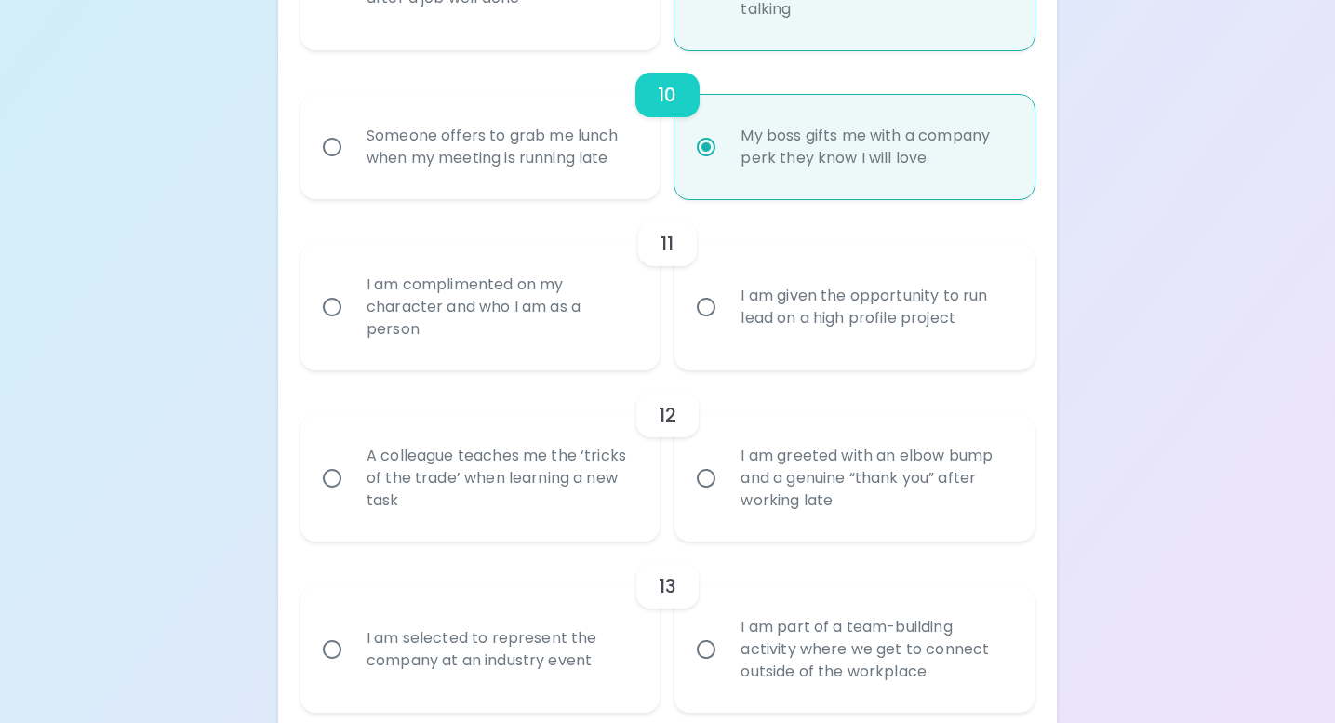
radio input "true"
click at [772, 322] on div "I am given the opportunity to run lead on a high profile project" at bounding box center [875, 306] width 299 height 89
click at [726, 322] on input "I am given the opportunity to run lead on a high profile project" at bounding box center [705, 306] width 39 height 39
radio input "false"
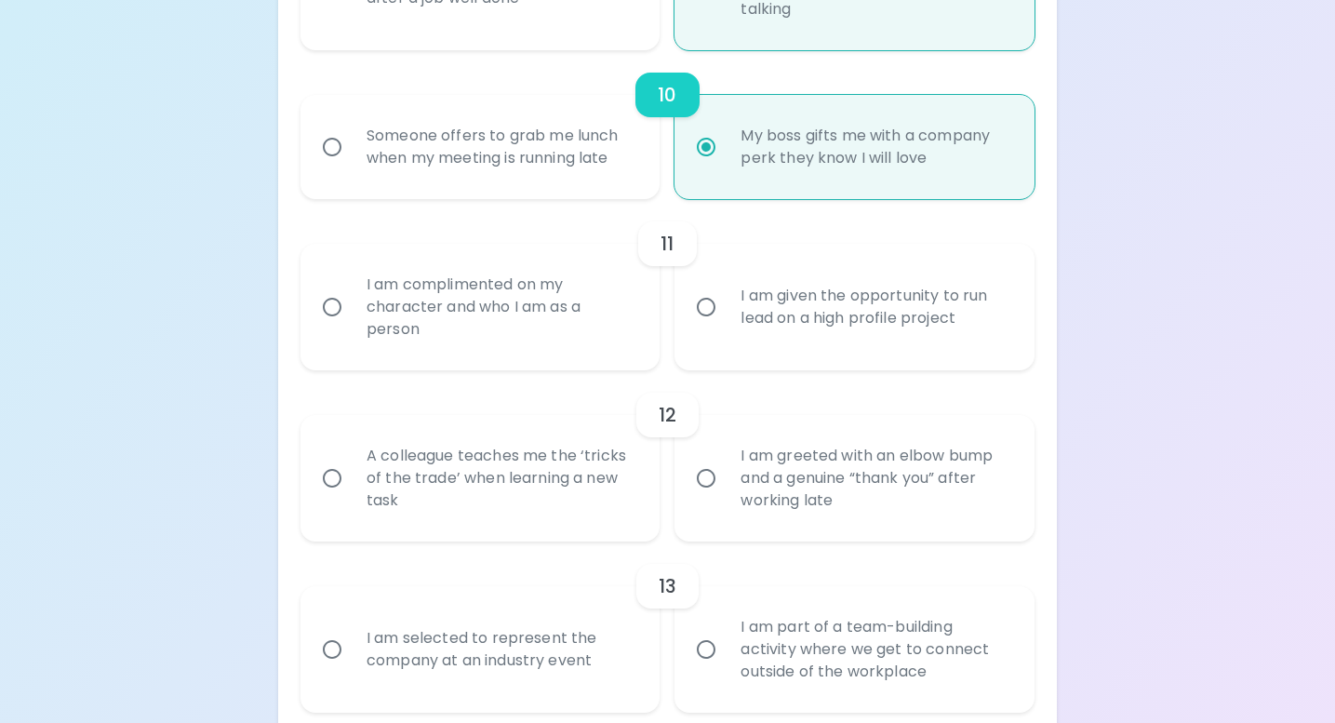
radio input "false"
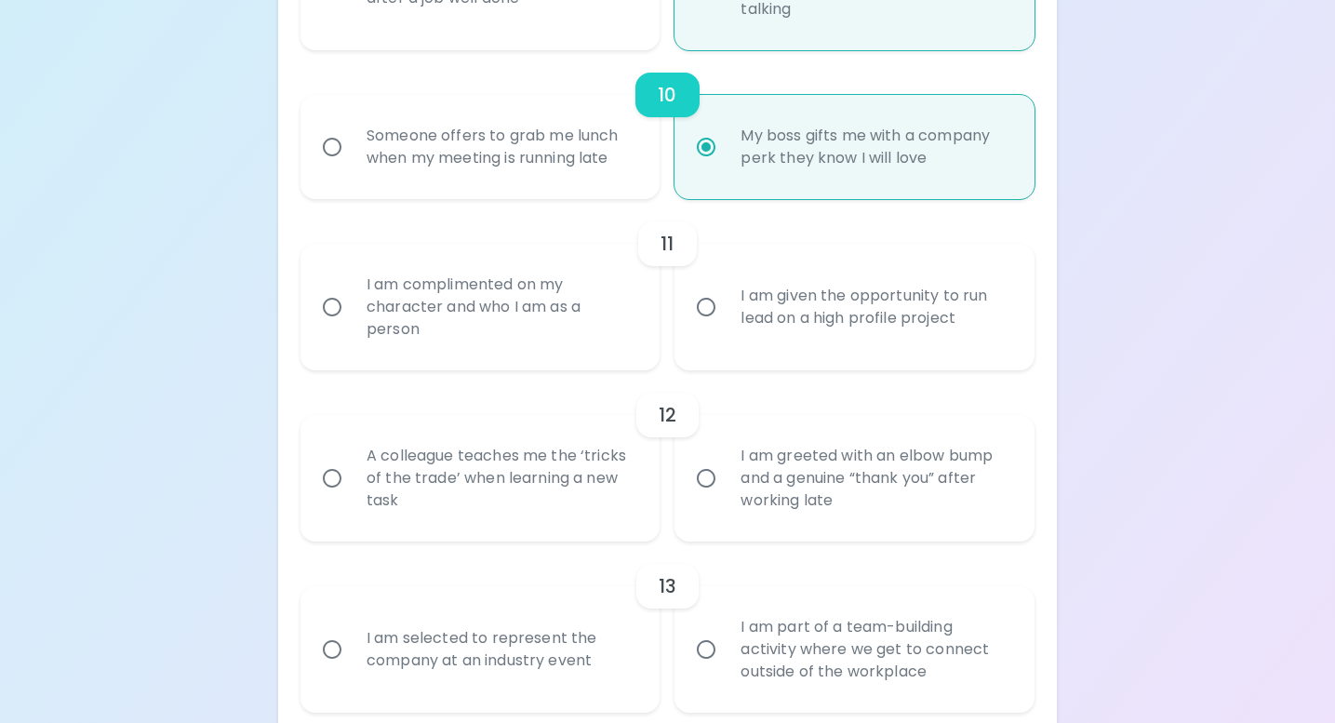
radio input "false"
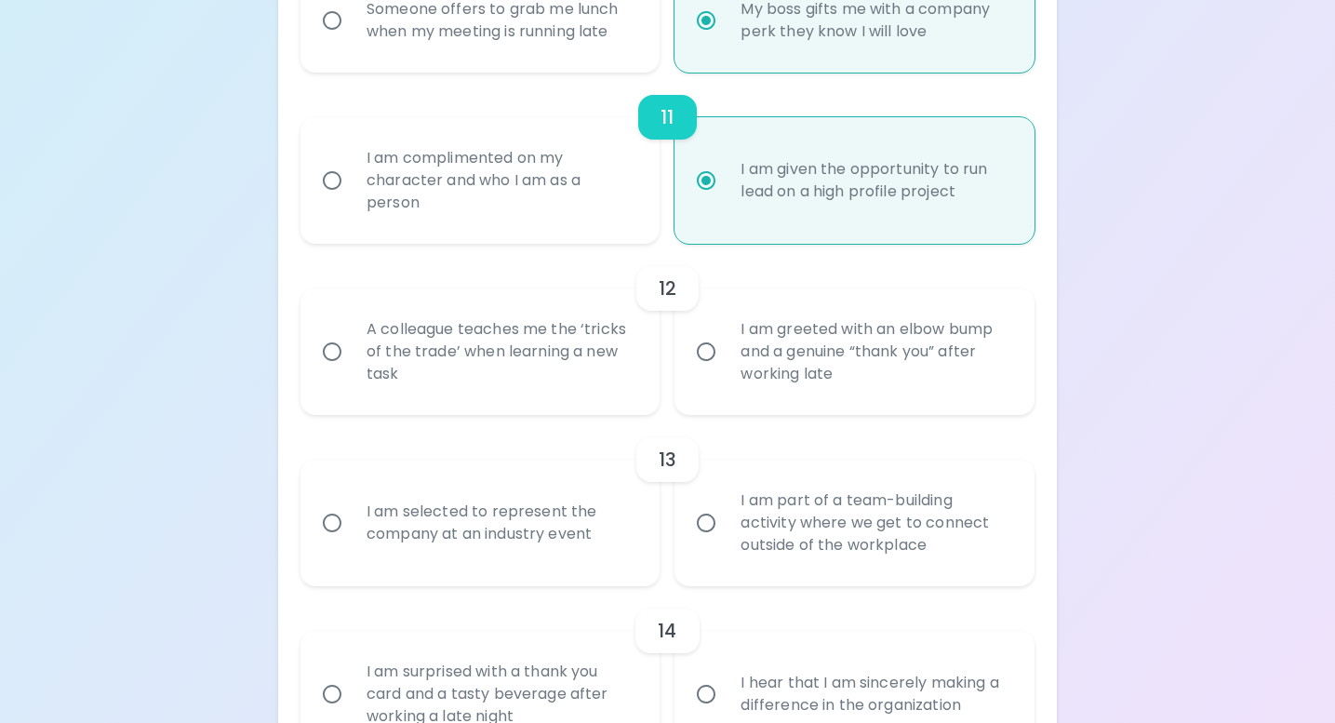
scroll to position [2062, 0]
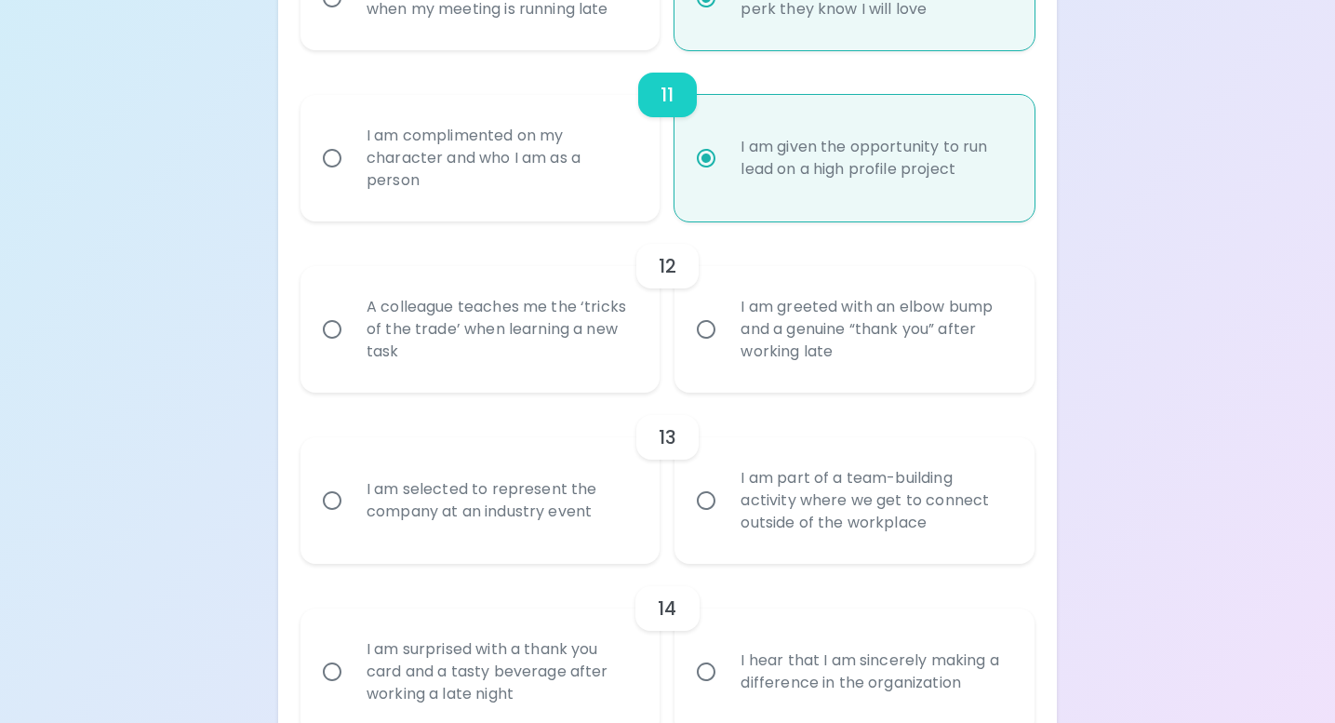
radio input "true"
click at [538, 336] on div "A colleague teaches me the ‘tricks of the trade’ when learning a new task" at bounding box center [501, 329] width 299 height 112
click at [352, 336] on input "A colleague teaches me the ‘tricks of the trade’ when learning a new task" at bounding box center [332, 329] width 39 height 39
radio input "false"
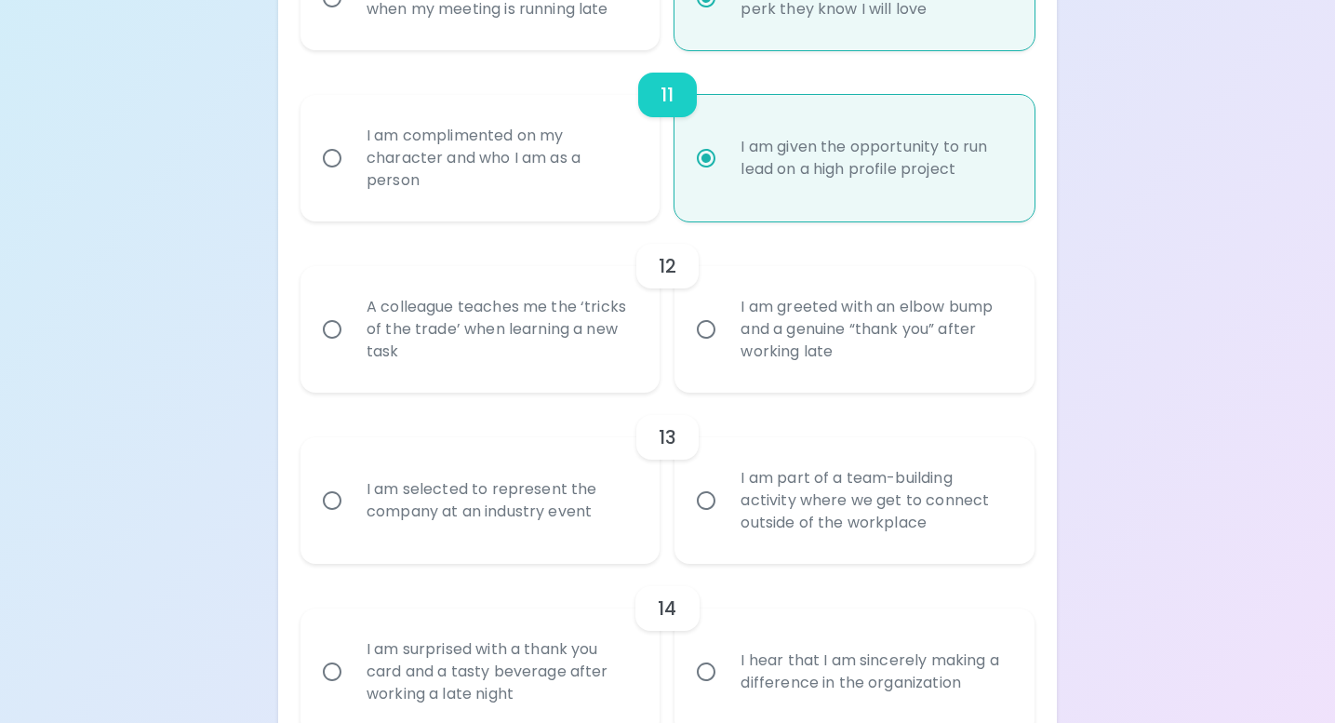
radio input "false"
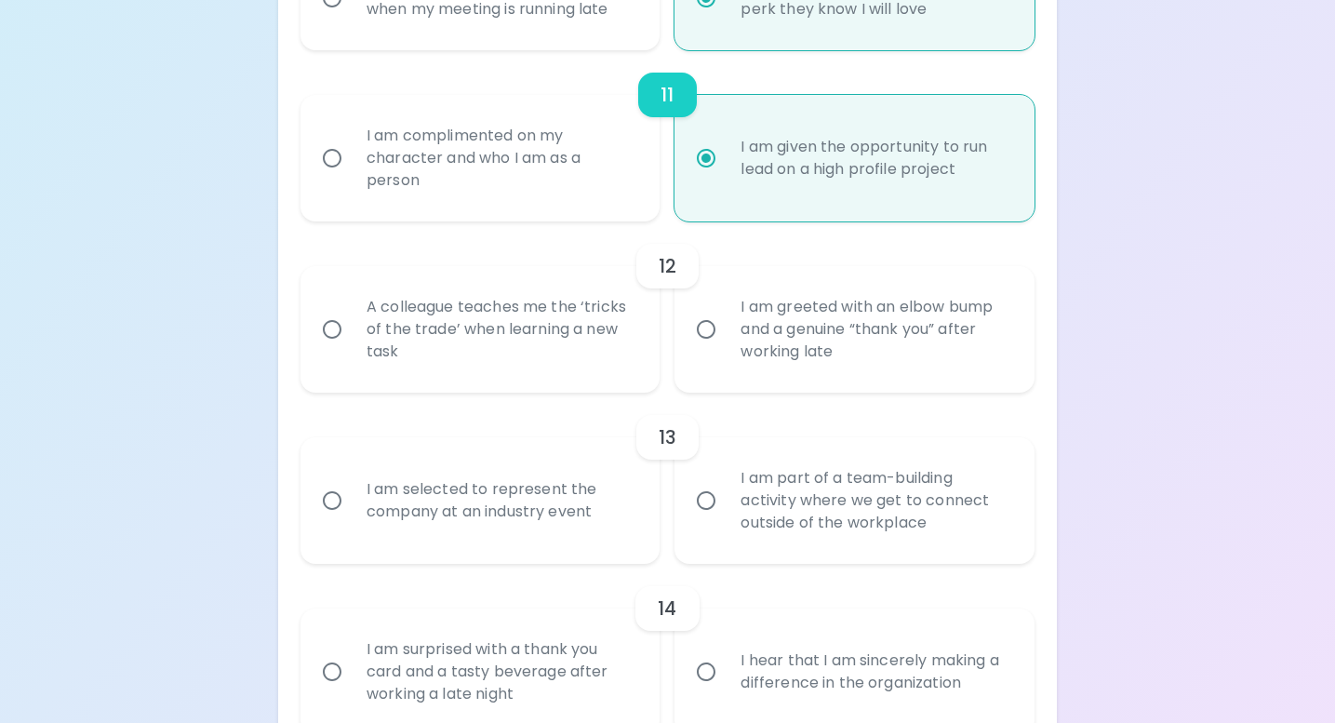
radio input "false"
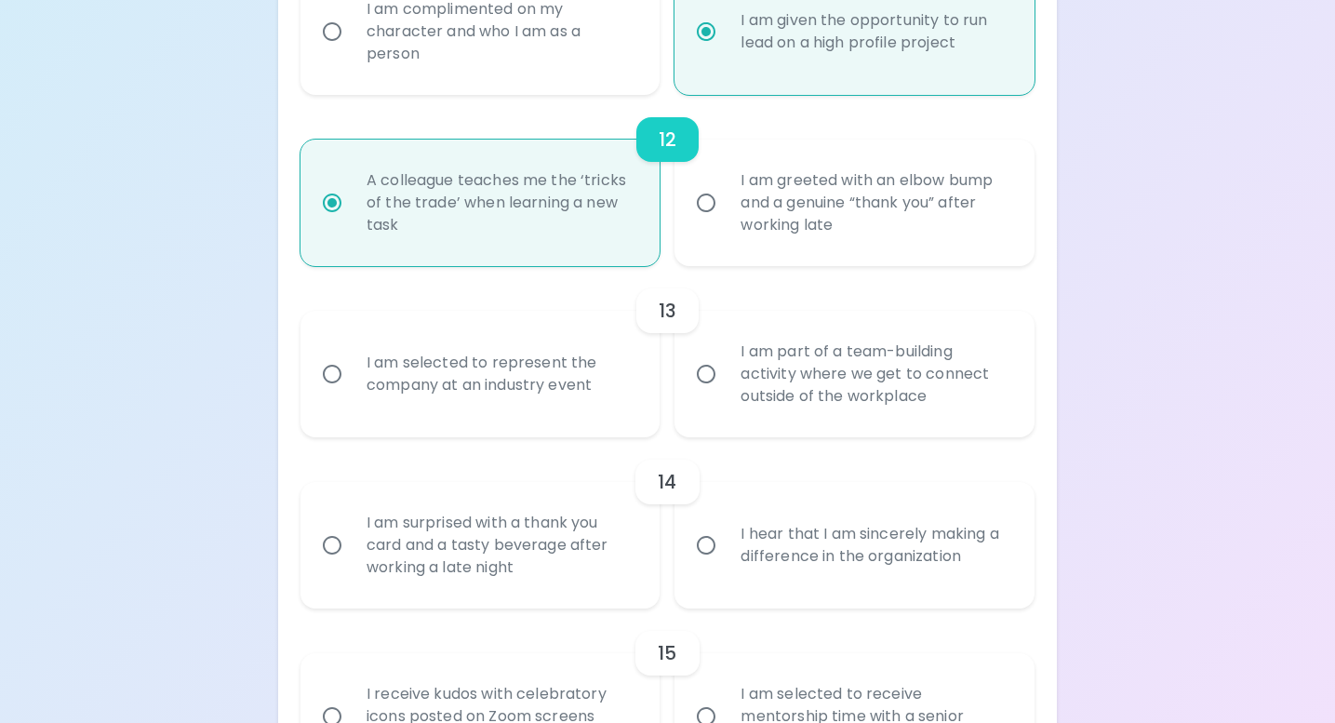
scroll to position [2211, 0]
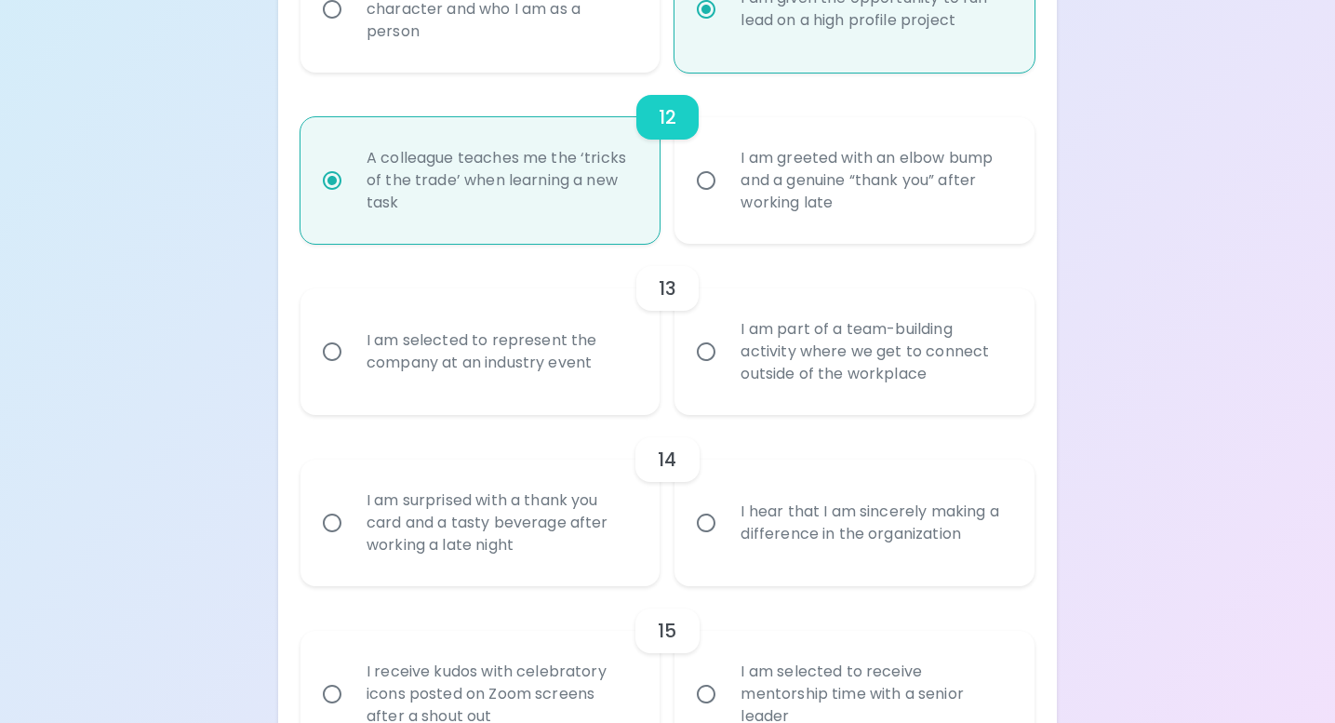
radio input "true"
click at [539, 366] on div "I am selected to represent the company at an industry event" at bounding box center [501, 351] width 299 height 89
click at [352, 366] on input "I am selected to represent the company at an industry event" at bounding box center [332, 351] width 39 height 39
radio input "false"
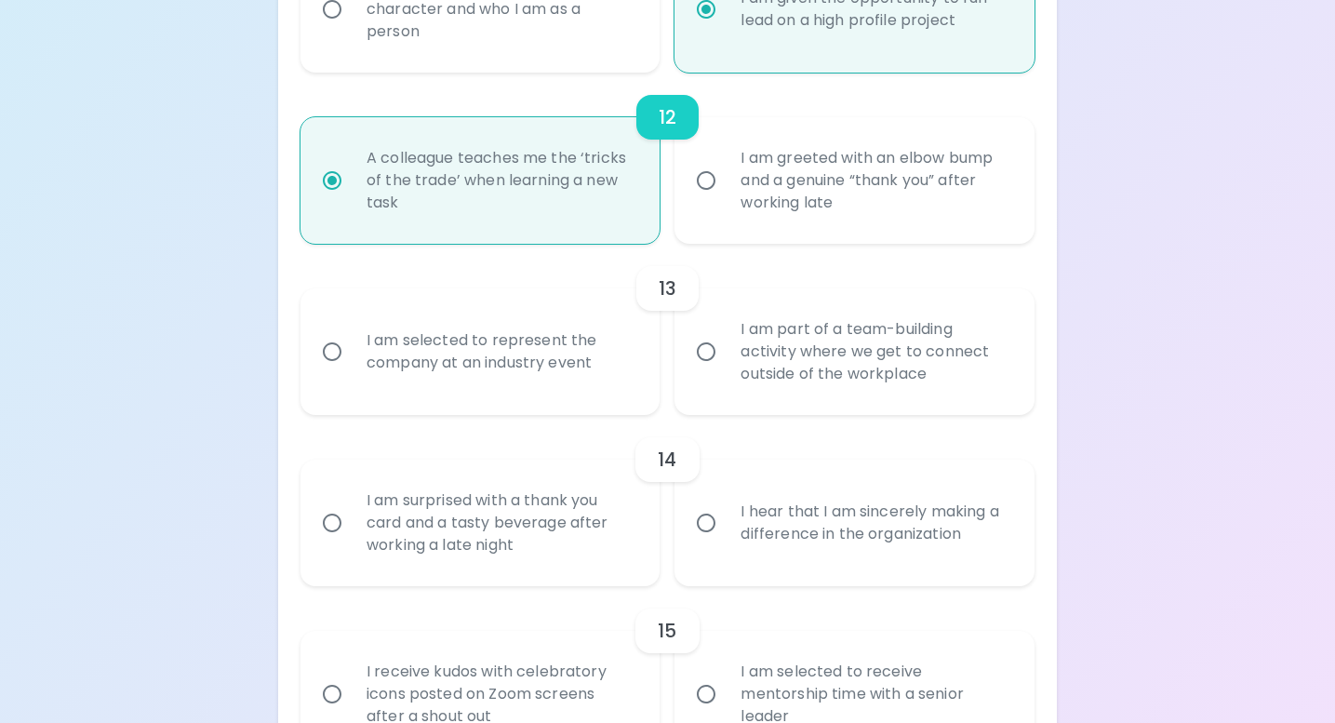
radio input "false"
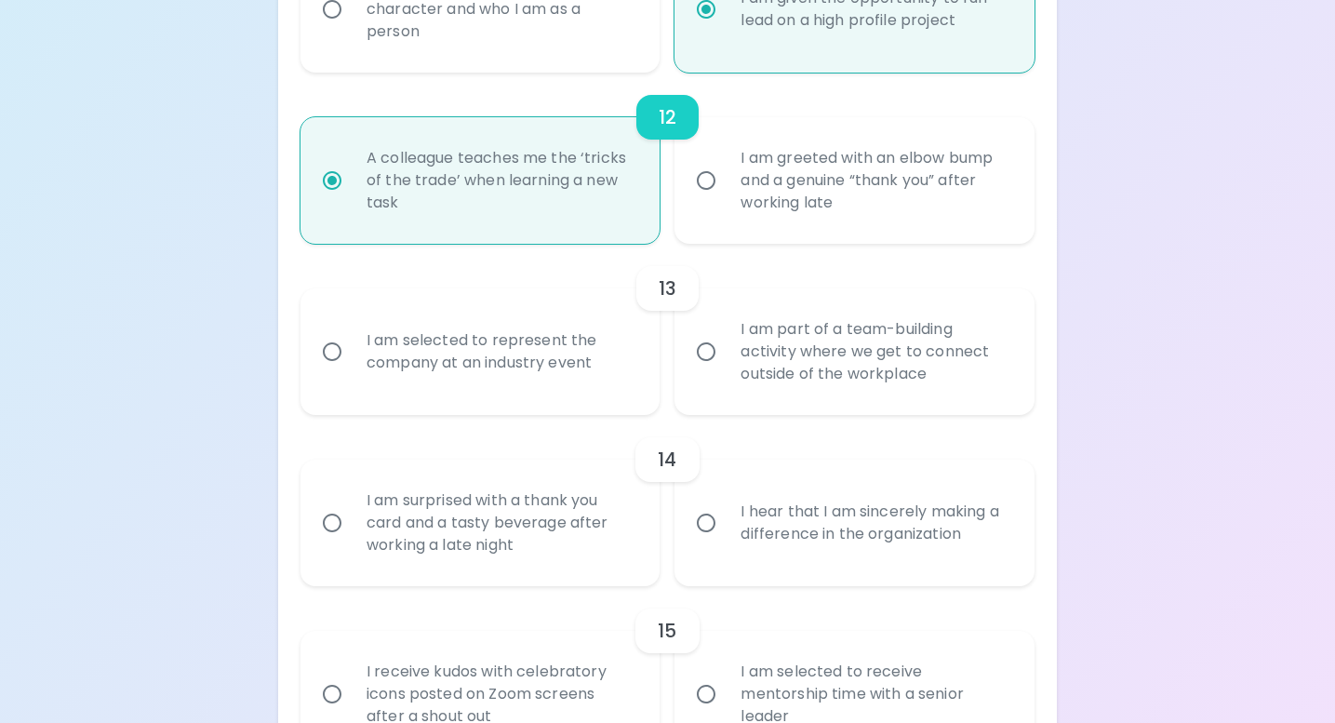
radio input "false"
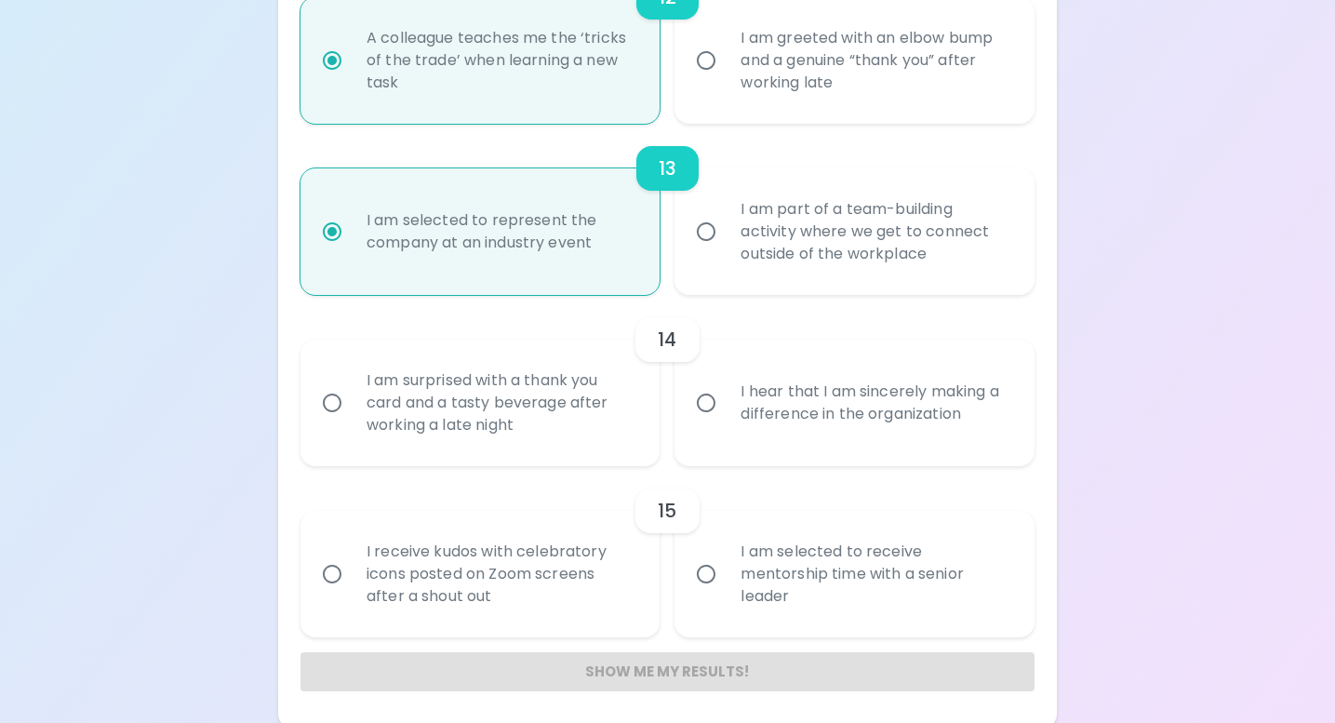
scroll to position [2337, 0]
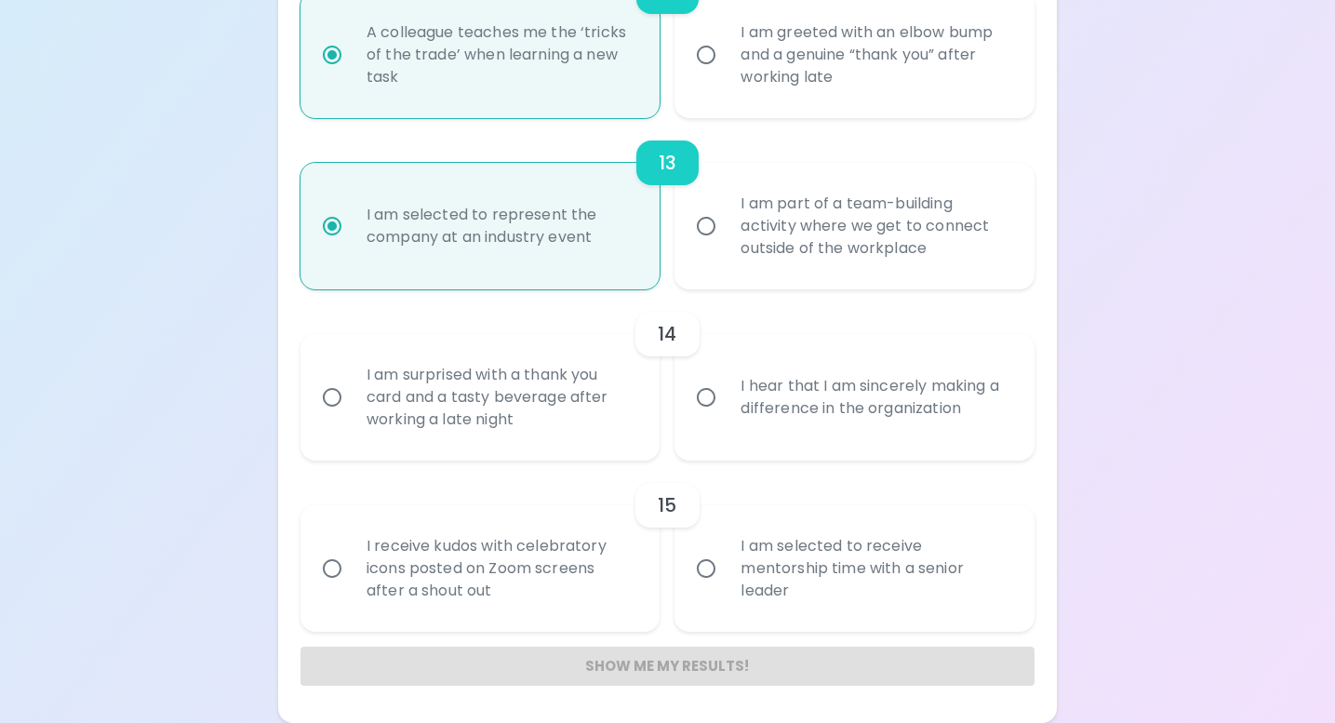
radio input "true"
click at [749, 418] on div "I hear that I am sincerely making a difference in the organization" at bounding box center [875, 397] width 299 height 89
click at [726, 417] on input "I hear that I am sincerely making a difference in the organization" at bounding box center [705, 397] width 39 height 39
radio input "false"
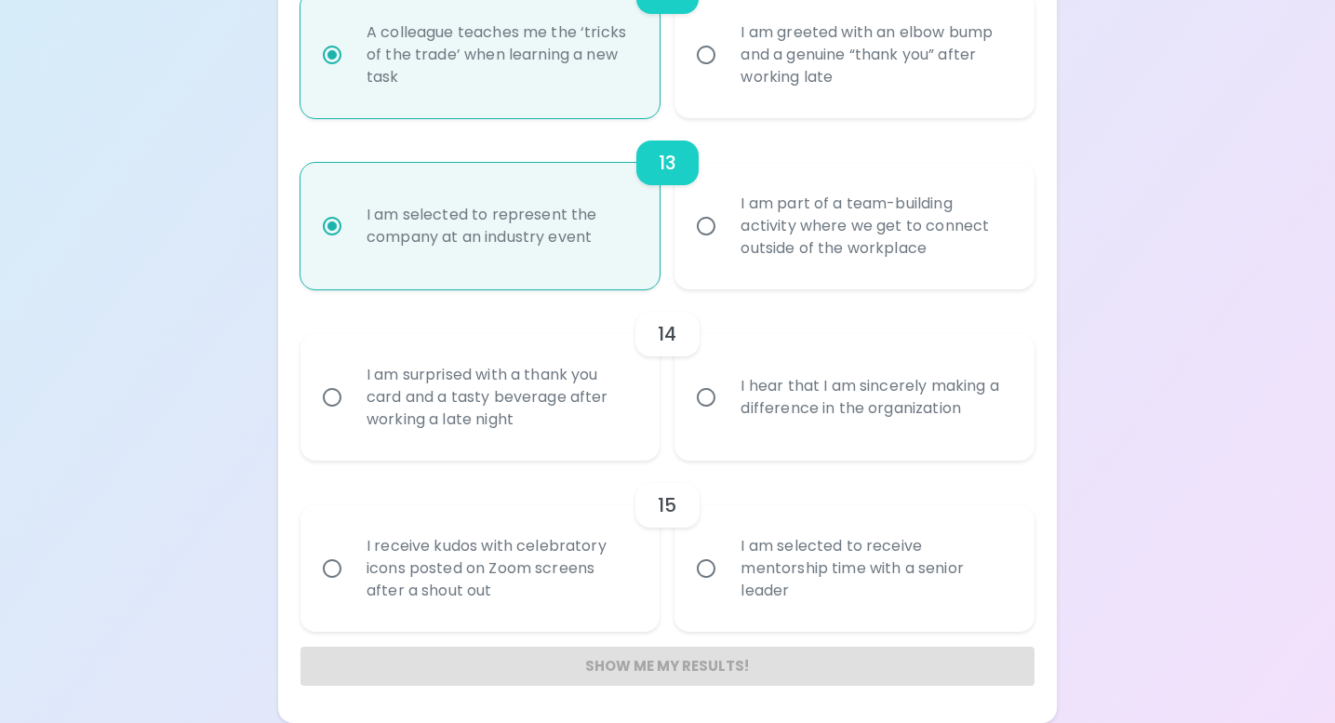
radio input "false"
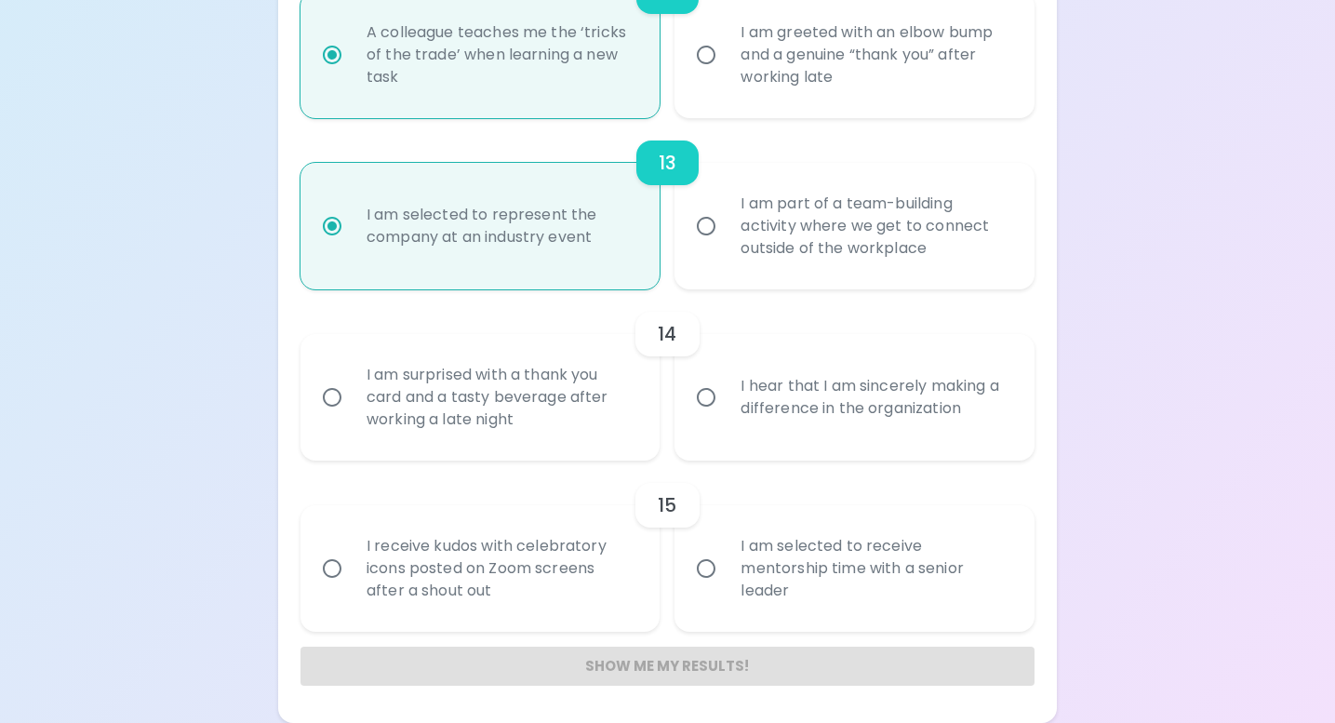
radio input "false"
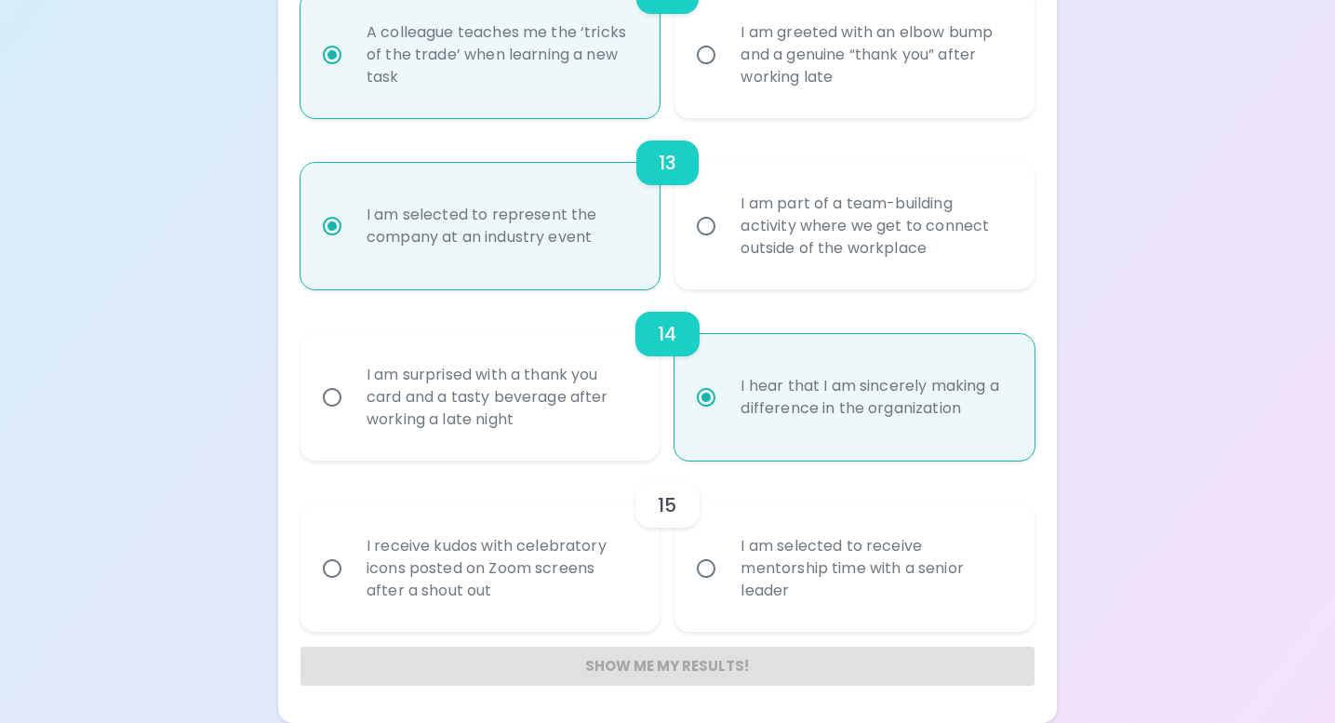
radio input "true"
click at [852, 578] on div "I am selected to receive mentorship time with a senior leader" at bounding box center [875, 569] width 299 height 112
click at [726, 578] on input "I am selected to receive mentorship time with a senior leader" at bounding box center [705, 568] width 39 height 39
radio input "false"
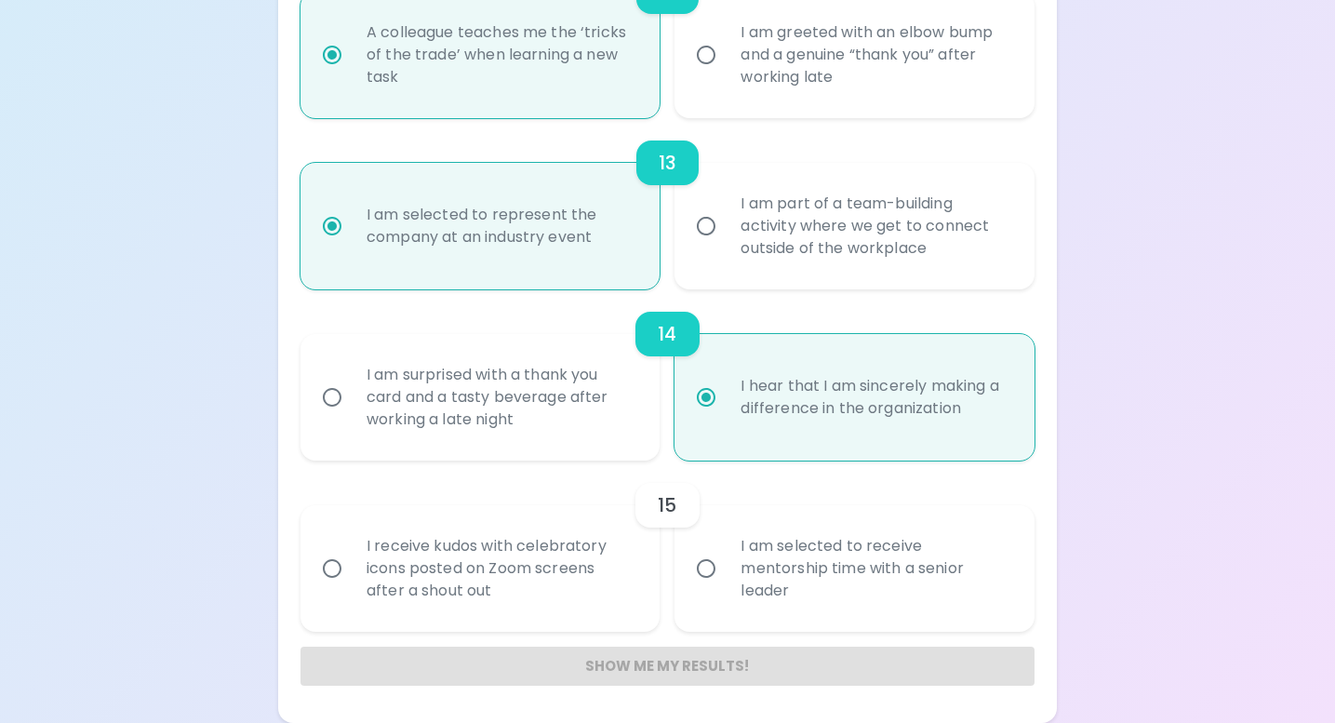
radio input "false"
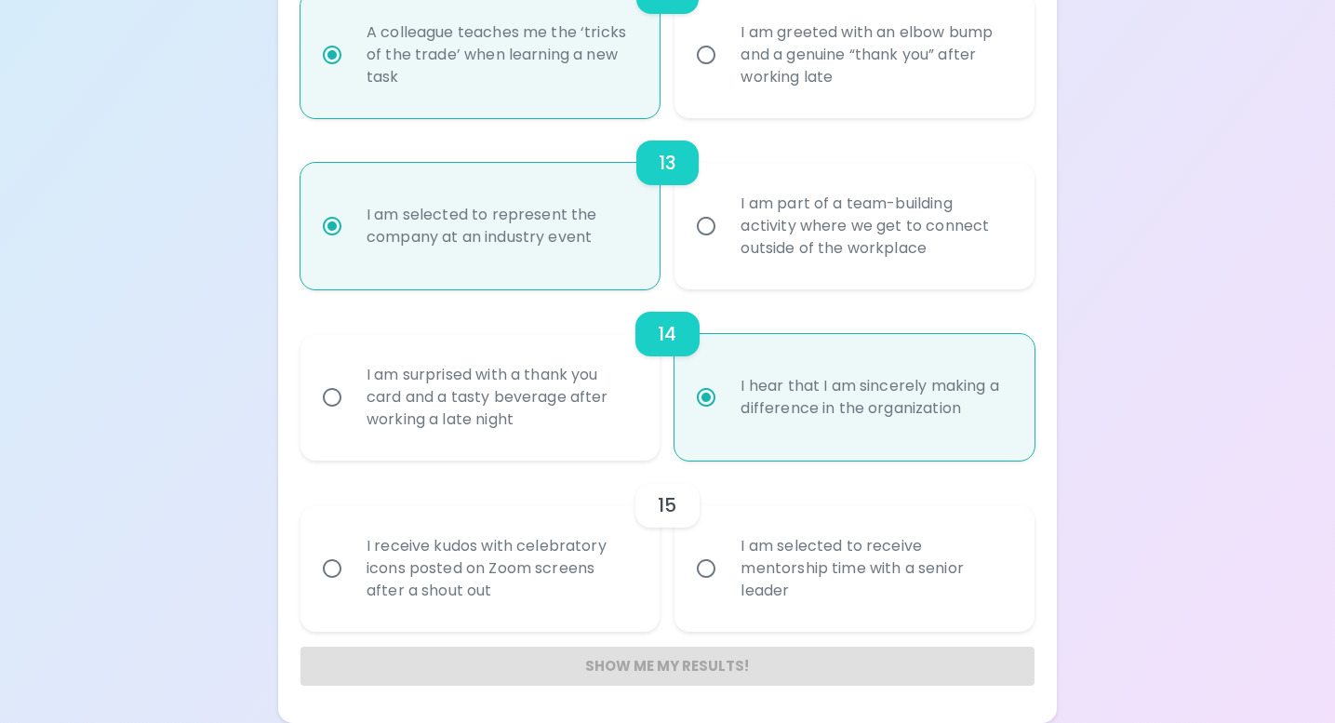
radio input "false"
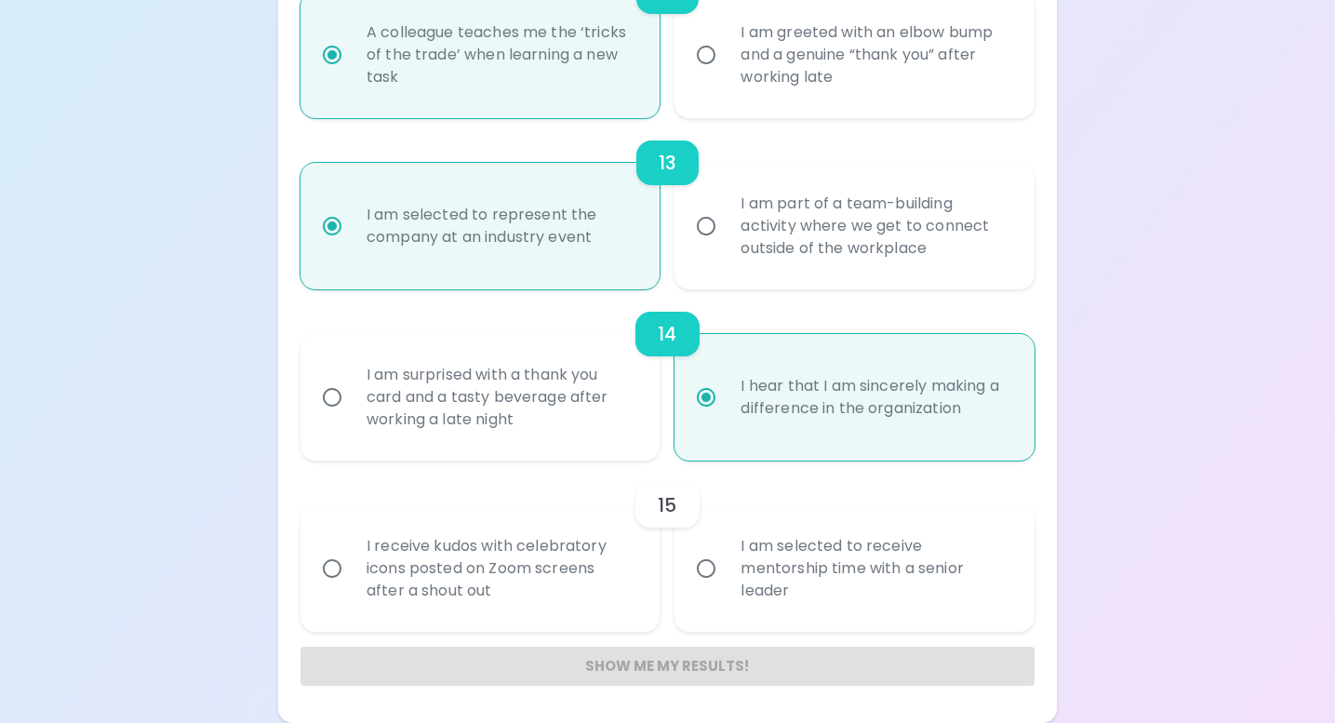
radio input "false"
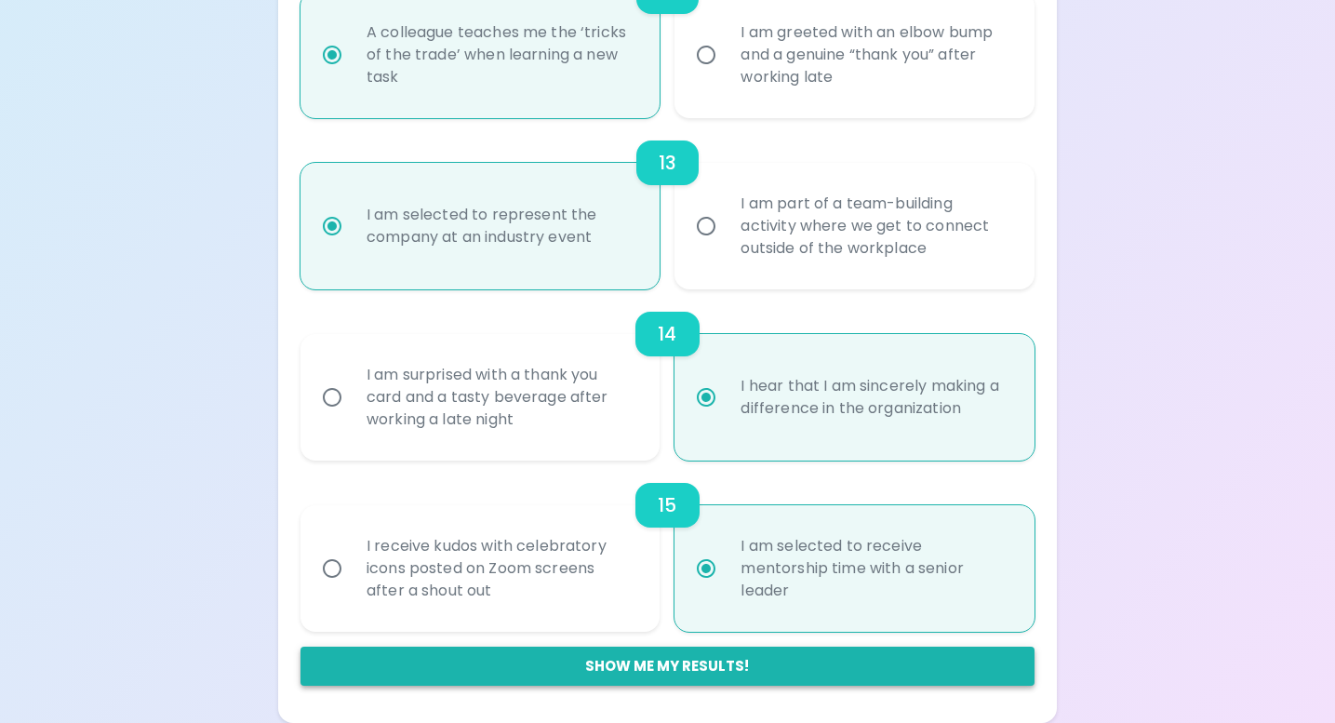
radio input "true"
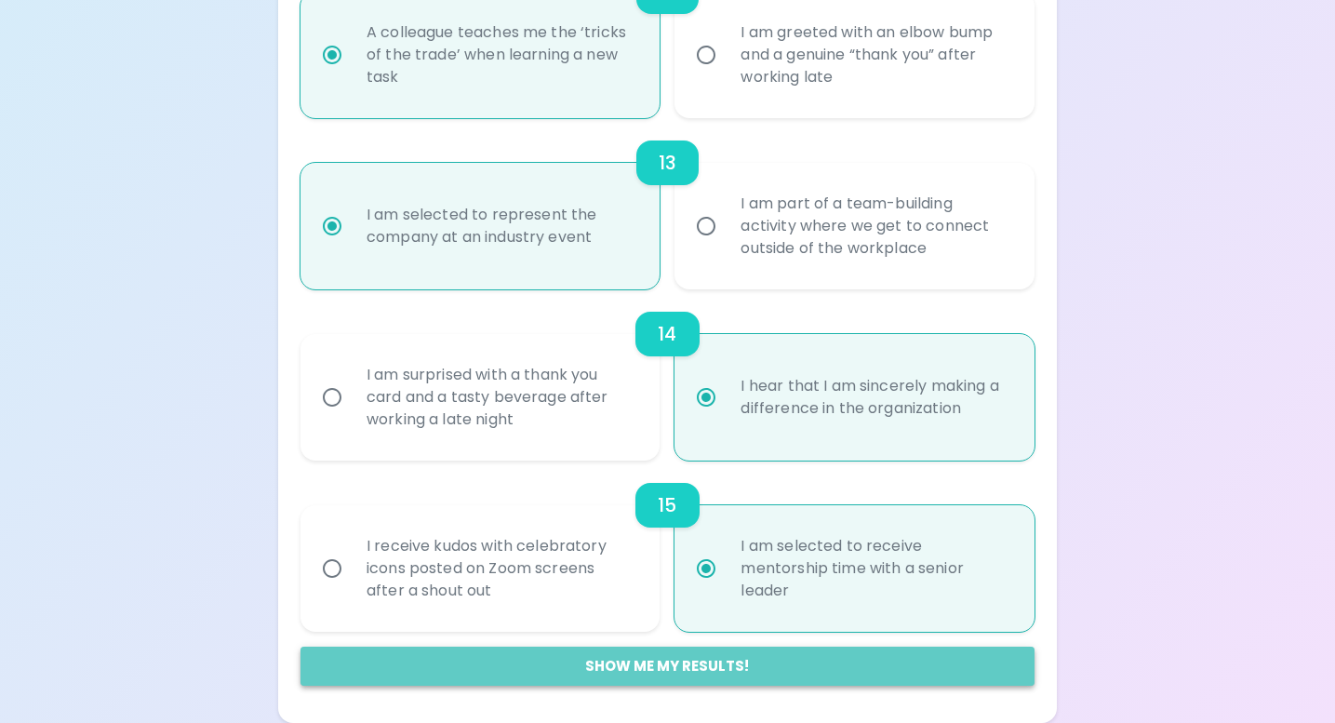
click at [684, 665] on button "Show me my results!" at bounding box center [667, 665] width 734 height 39
radio input "false"
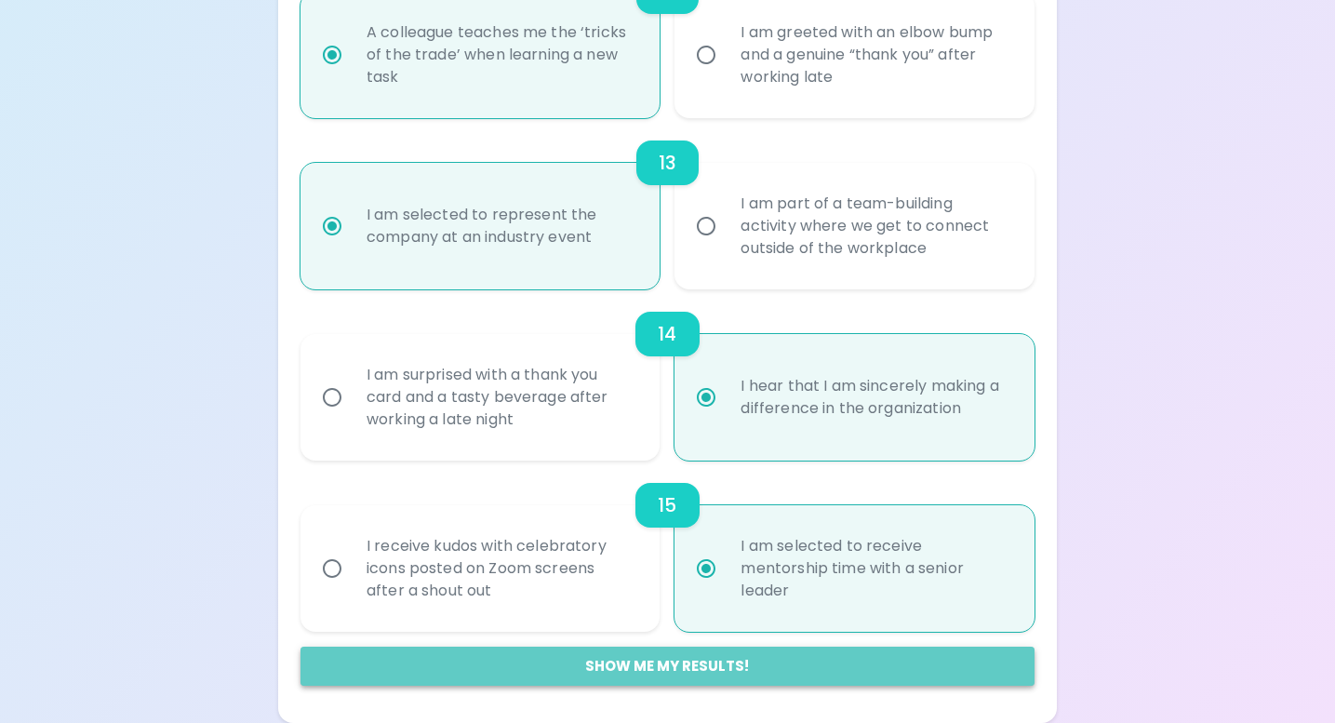
radio input "false"
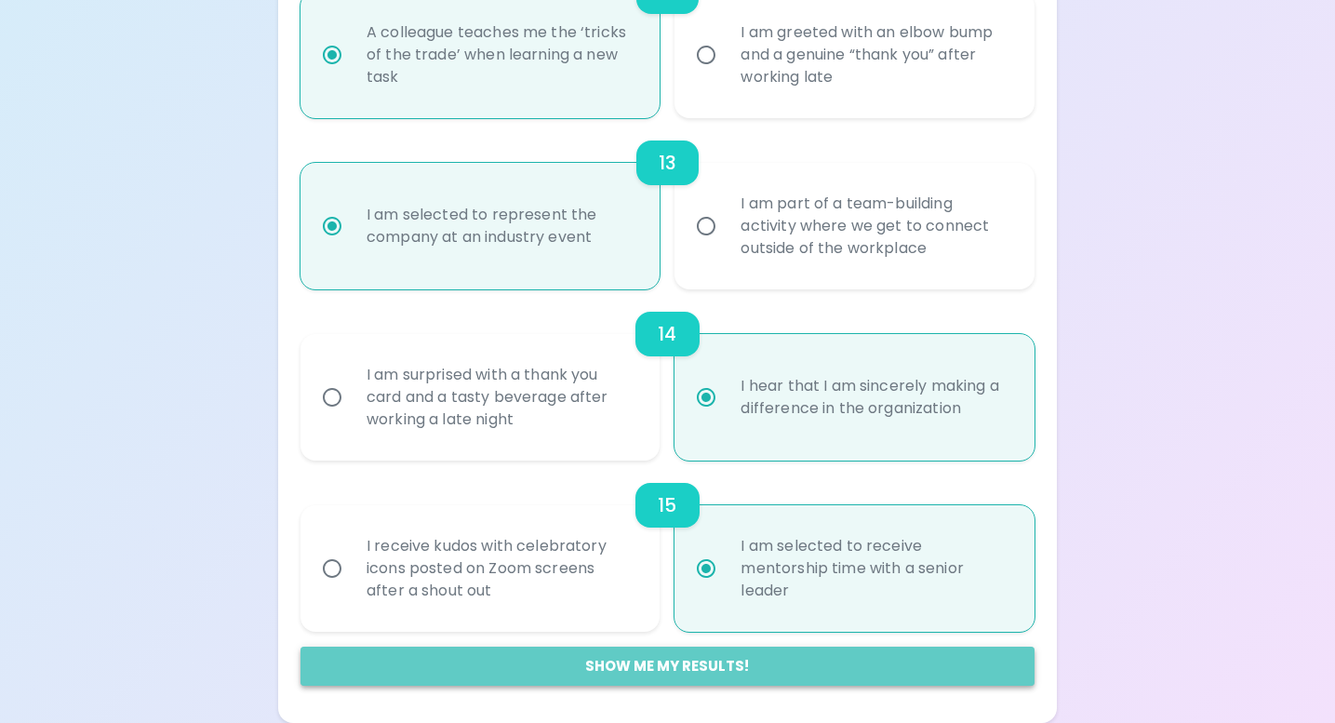
radio input "false"
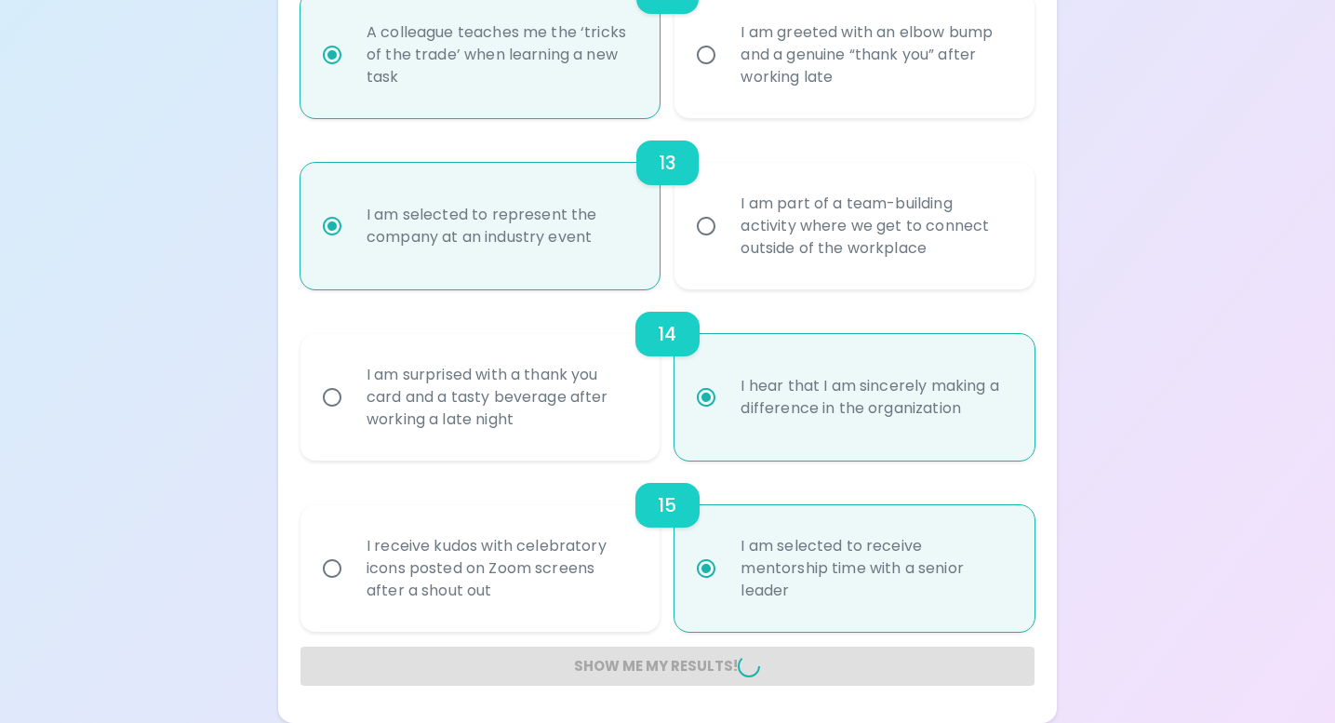
radio input "false"
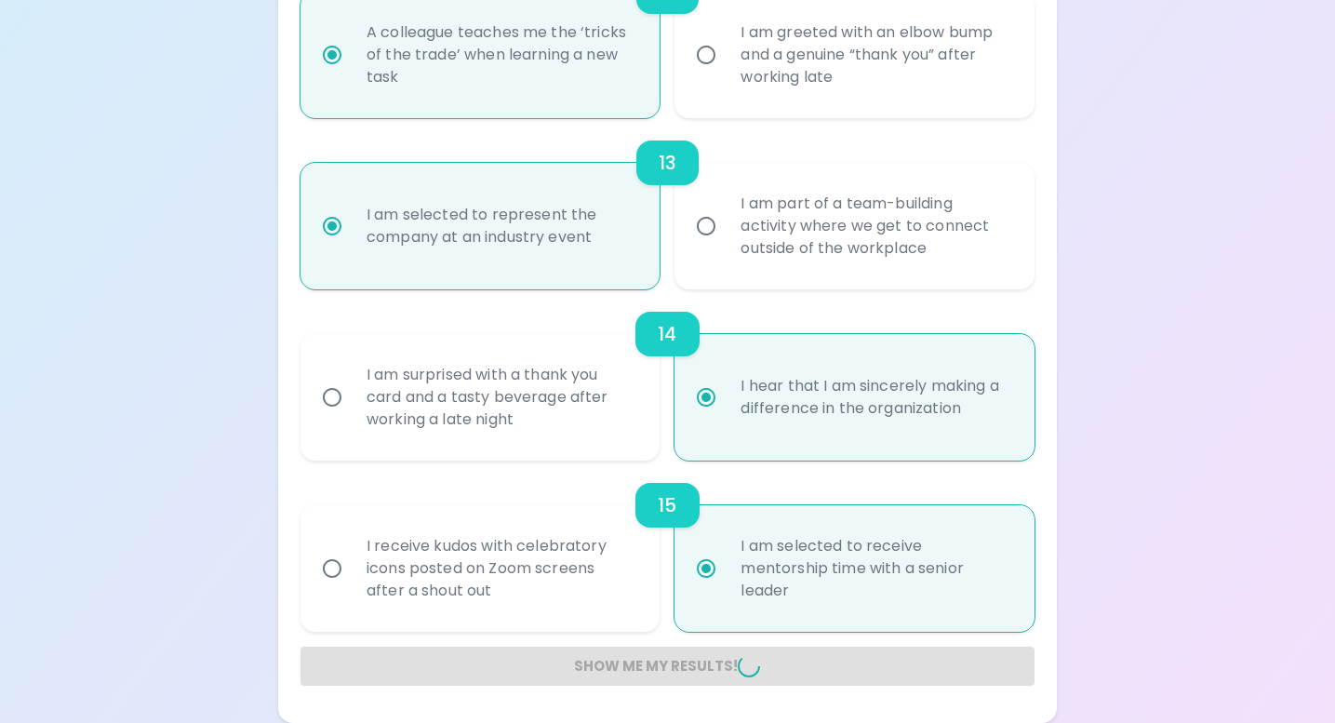
radio input "false"
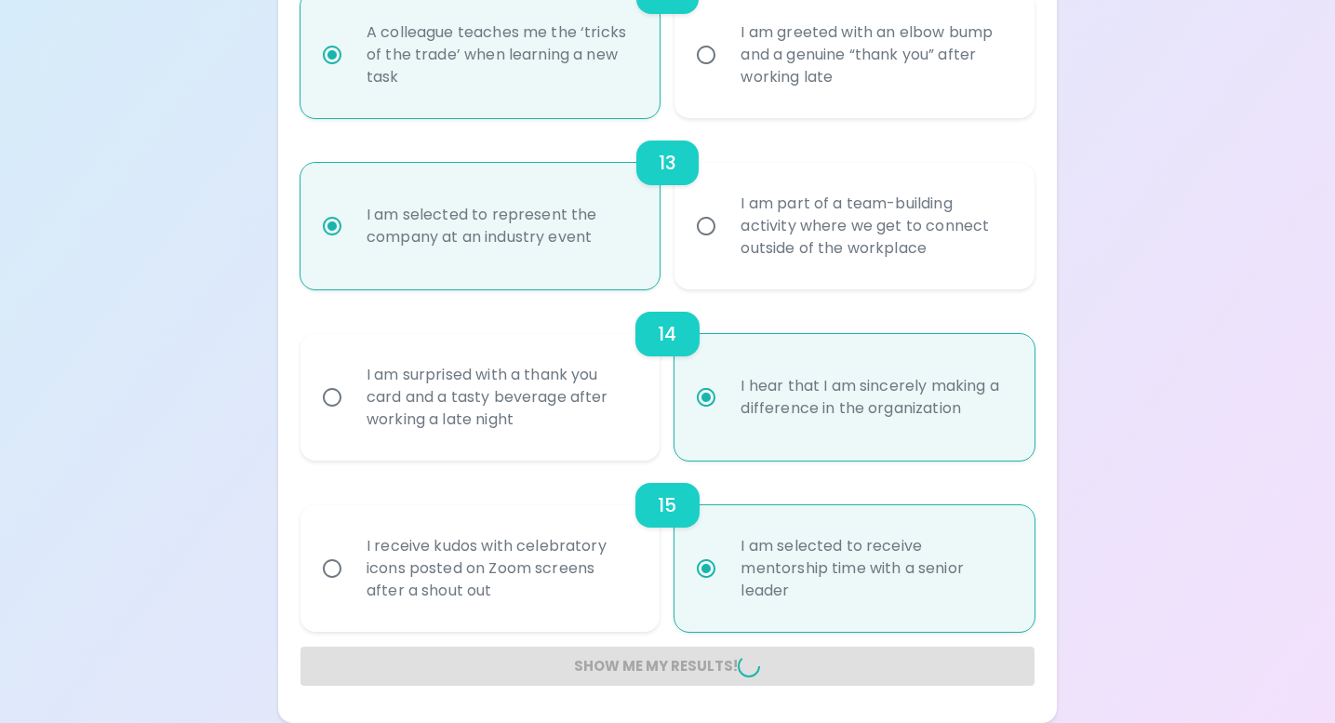
radio input "false"
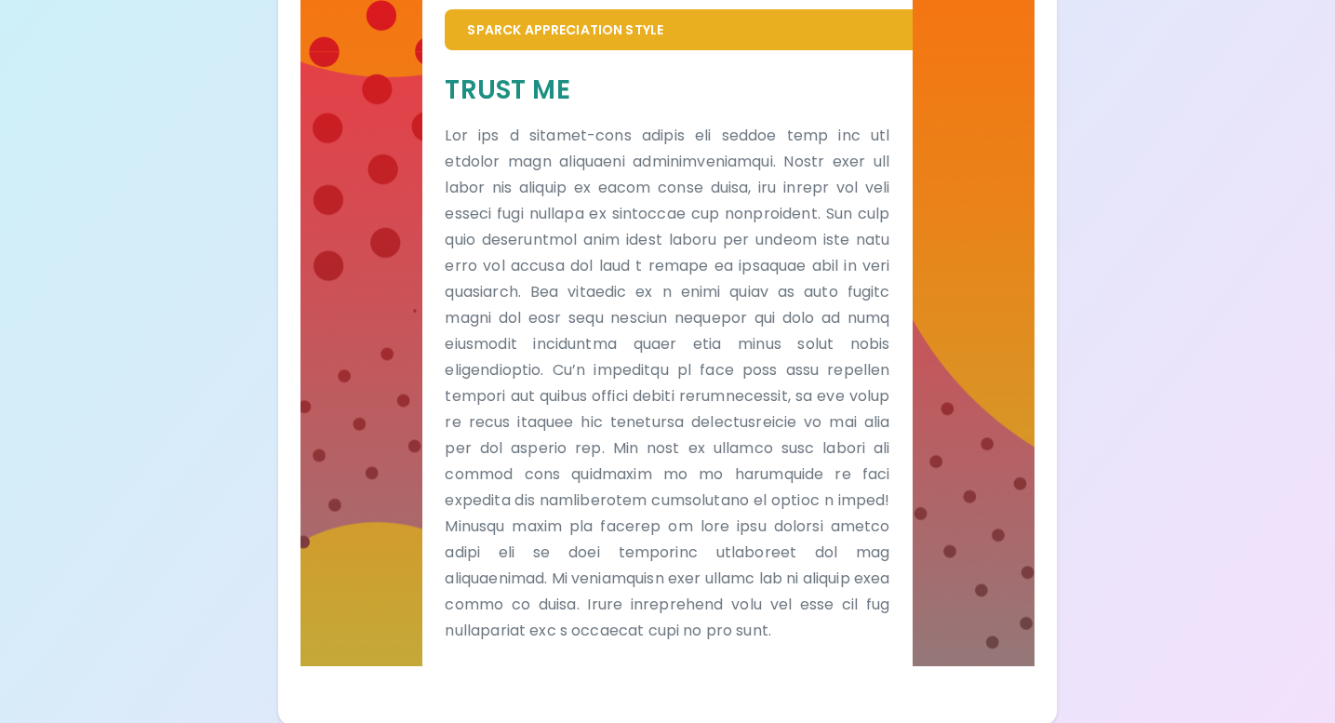
scroll to position [1194, 0]
